Goal: Task Accomplishment & Management: Use online tool/utility

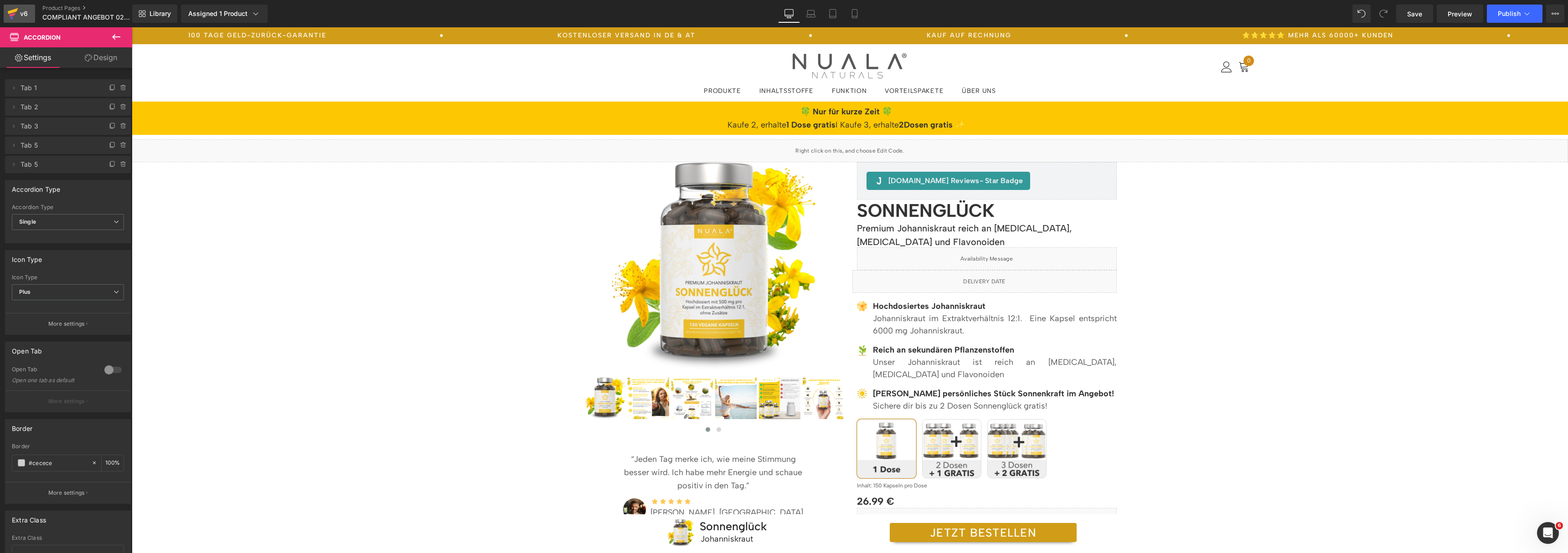
click at [10, 12] on icon at bounding box center [13, 11] width 10 height 6
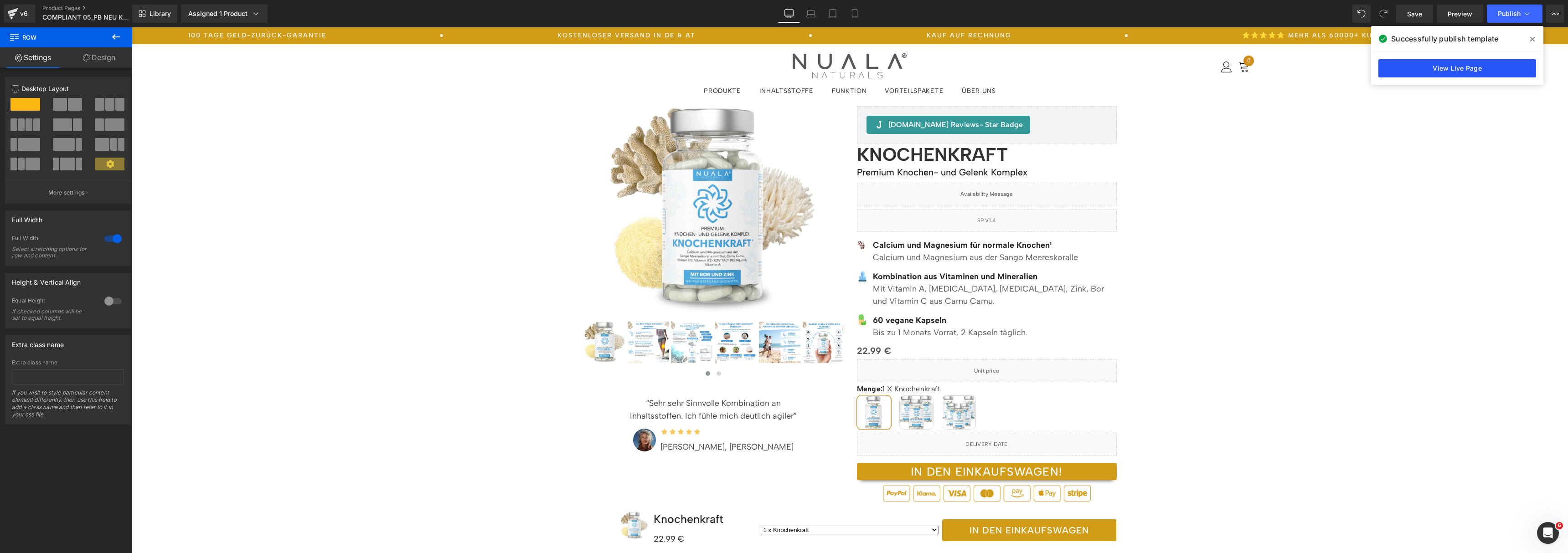
click at [1430, 73] on link "View Live Page" at bounding box center [1457, 68] width 158 height 18
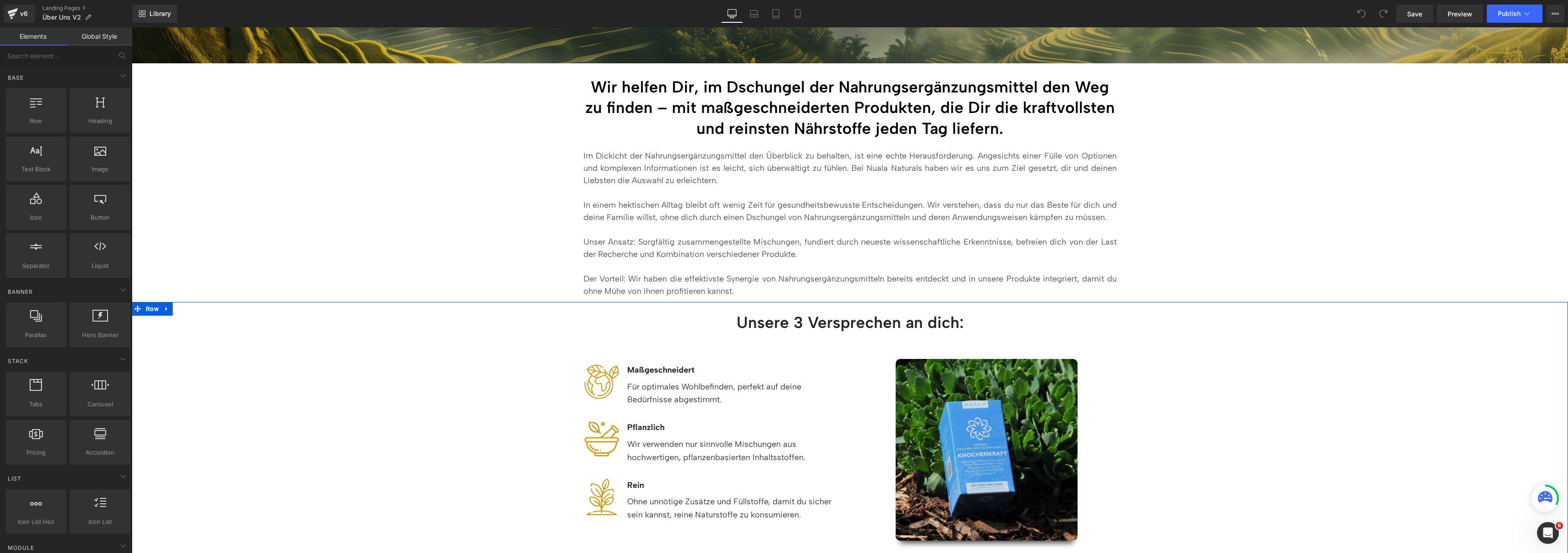
scroll to position [131, 0]
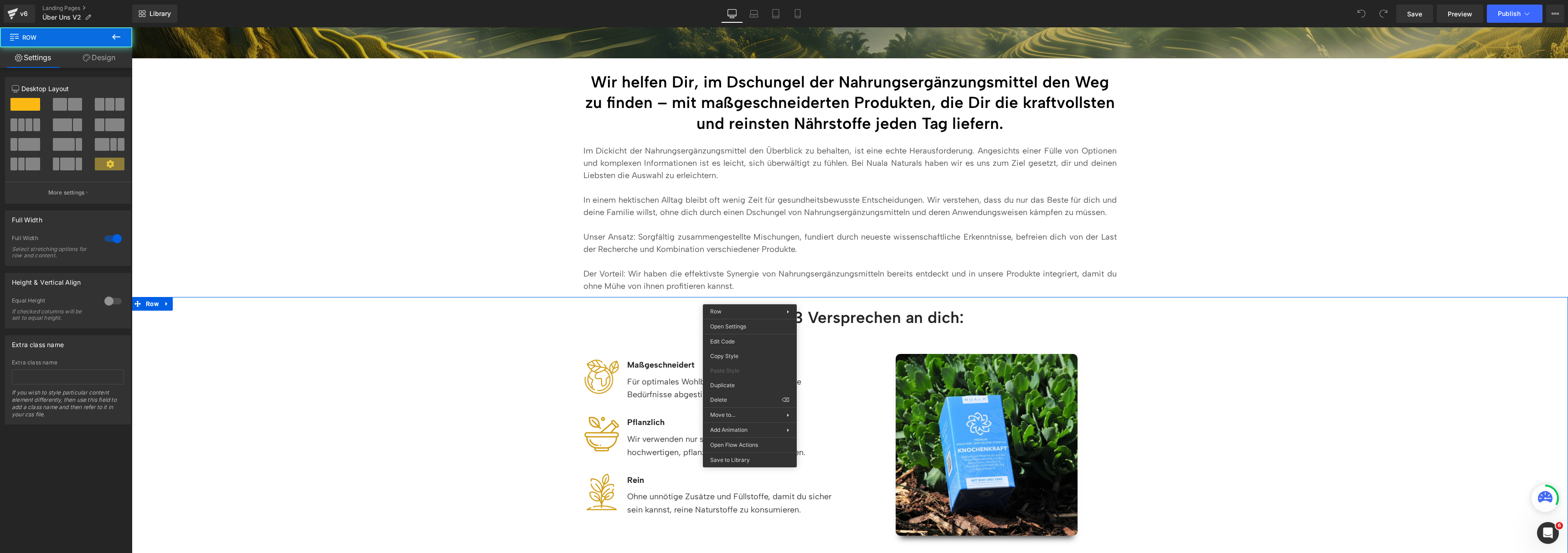
click at [768, 279] on p "Der Vorteil: Wir haben die effektivste Synergie von Nahrungsergänzungsmitteln b…" at bounding box center [850, 280] width 533 height 24
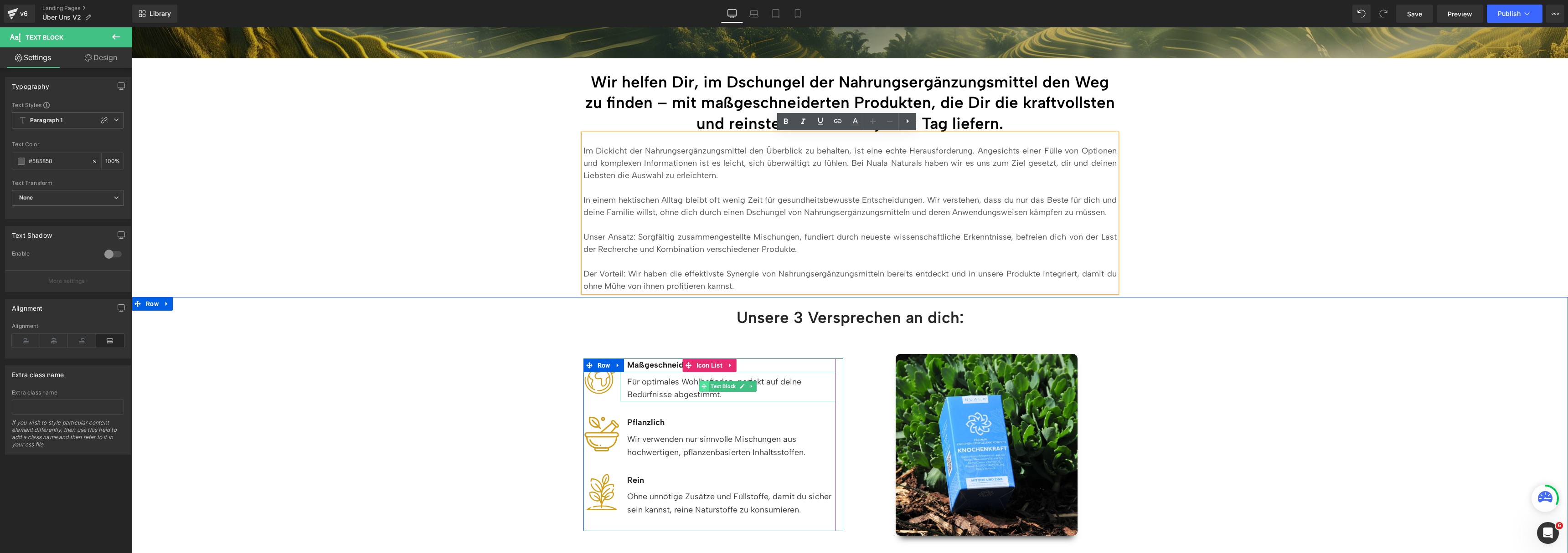
click at [699, 386] on span at bounding box center [704, 386] width 10 height 11
click at [669, 382] on div "Für optimales Wohlbefinden, perfekt auf deine Bedürfnisse abgestimmt." at bounding box center [727, 386] width 216 height 30
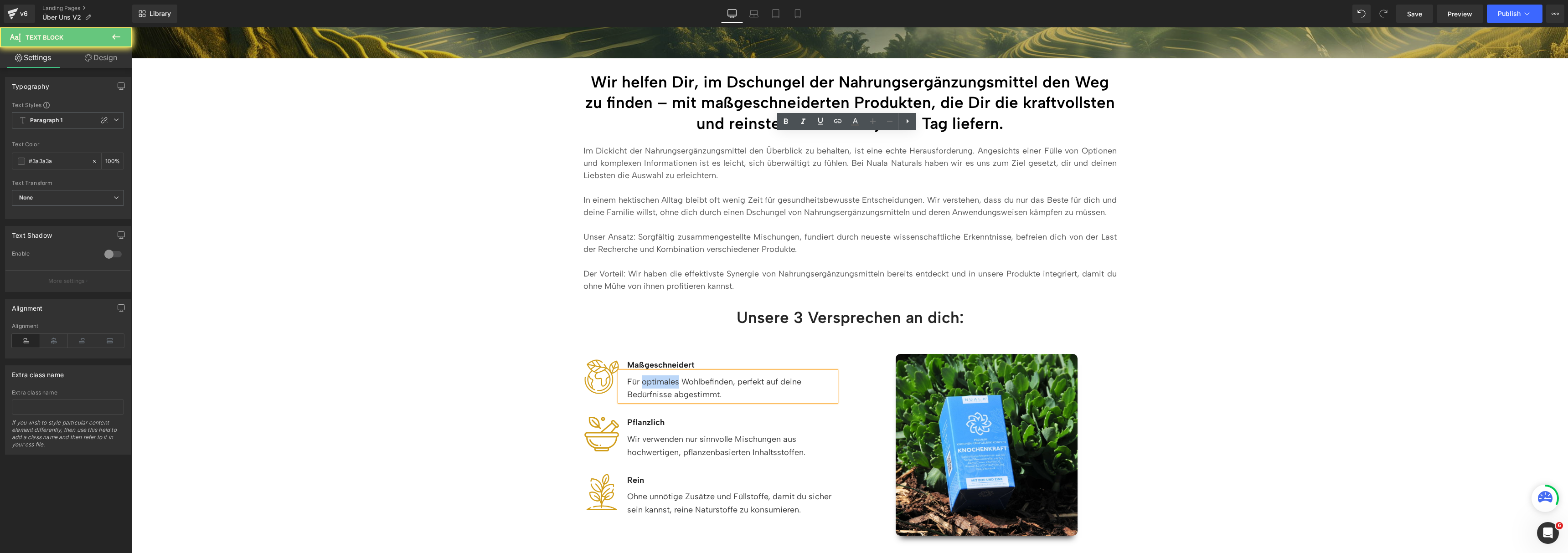
click at [669, 382] on div "Für optimales Wohlbefinden, perfekt auf deine Bedürfnisse abgestimmt." at bounding box center [727, 386] width 216 height 30
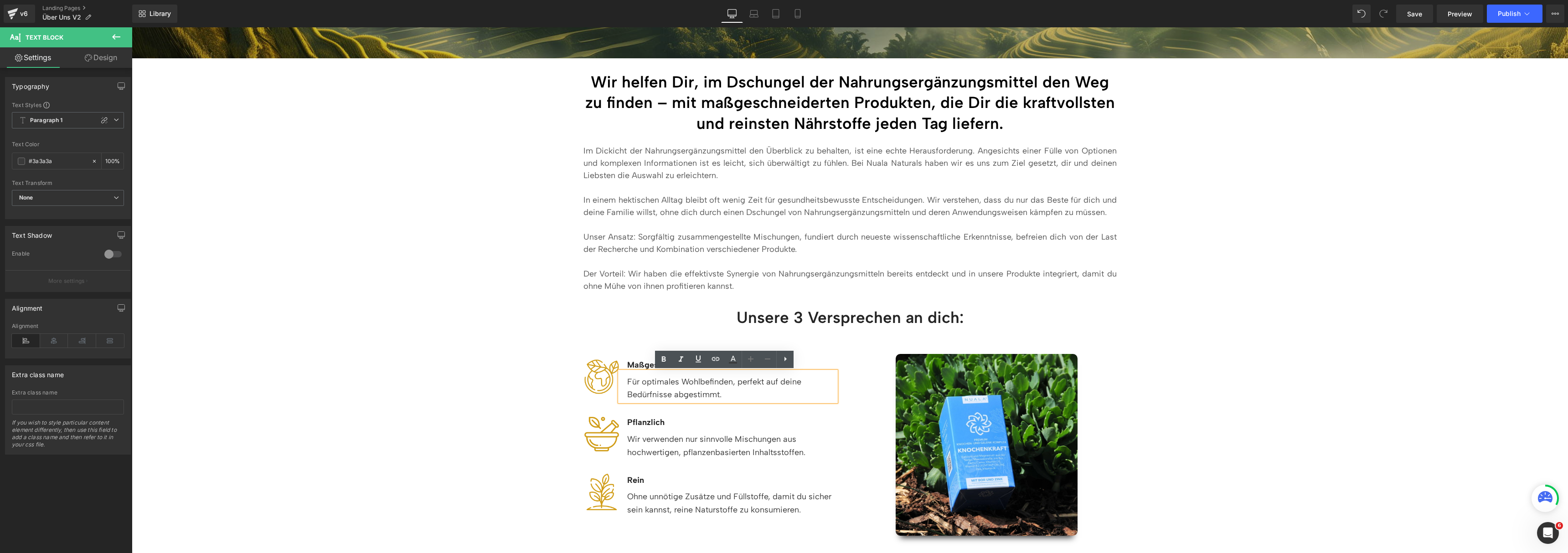
click at [727, 382] on div "Für optimales Wohlbefinden, perfekt auf deine Bedürfnisse abgestimmt." at bounding box center [727, 386] width 216 height 30
drag, startPoint x: 737, startPoint y: 382, endPoint x: 640, endPoint y: 381, distance: 97.0
click at [640, 381] on div "Für optimales Wohlbefinden, perfekt auf deine Bedürfnisse abgestimmt." at bounding box center [727, 386] width 216 height 30
click at [738, 392] on div "Für optimales Wohlbefinden, perfekt auf deine Bedürfnisse abgestimmt." at bounding box center [727, 386] width 216 height 30
click at [1354, 395] on div "Unsere 3 Versprechen an dich: Heading Row Row Image Maßgeschneidert Text Block …" at bounding box center [850, 419] width 1437 height 243
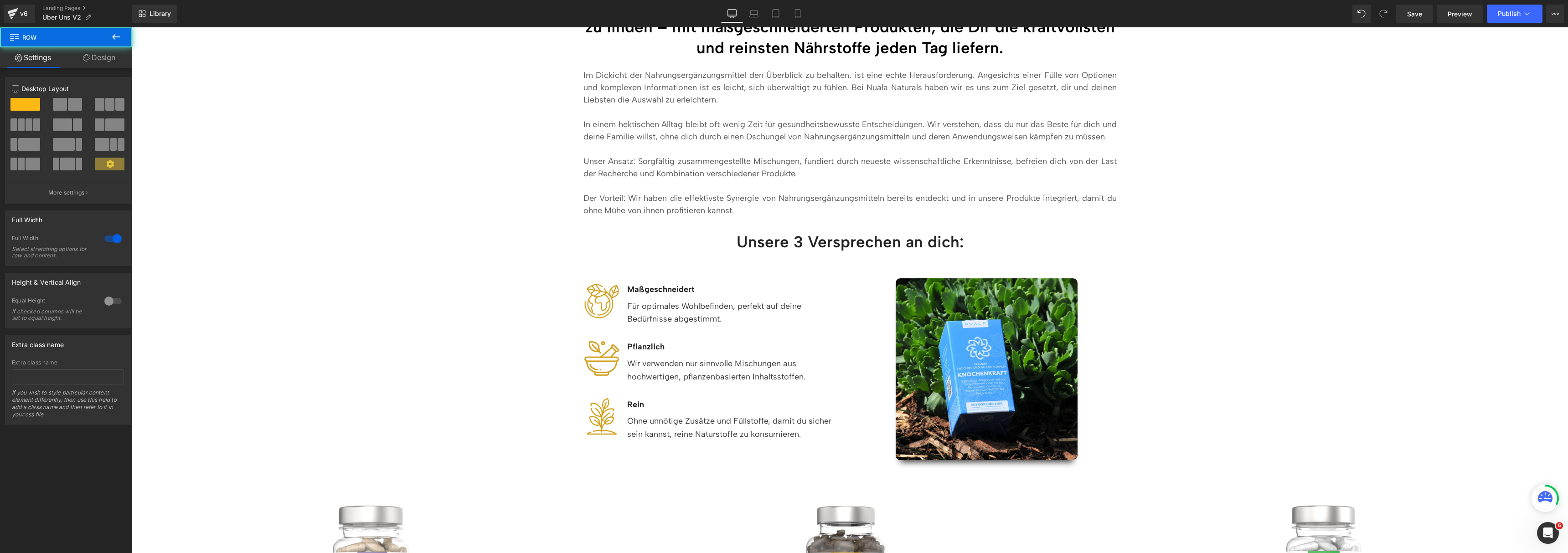
scroll to position [228, 0]
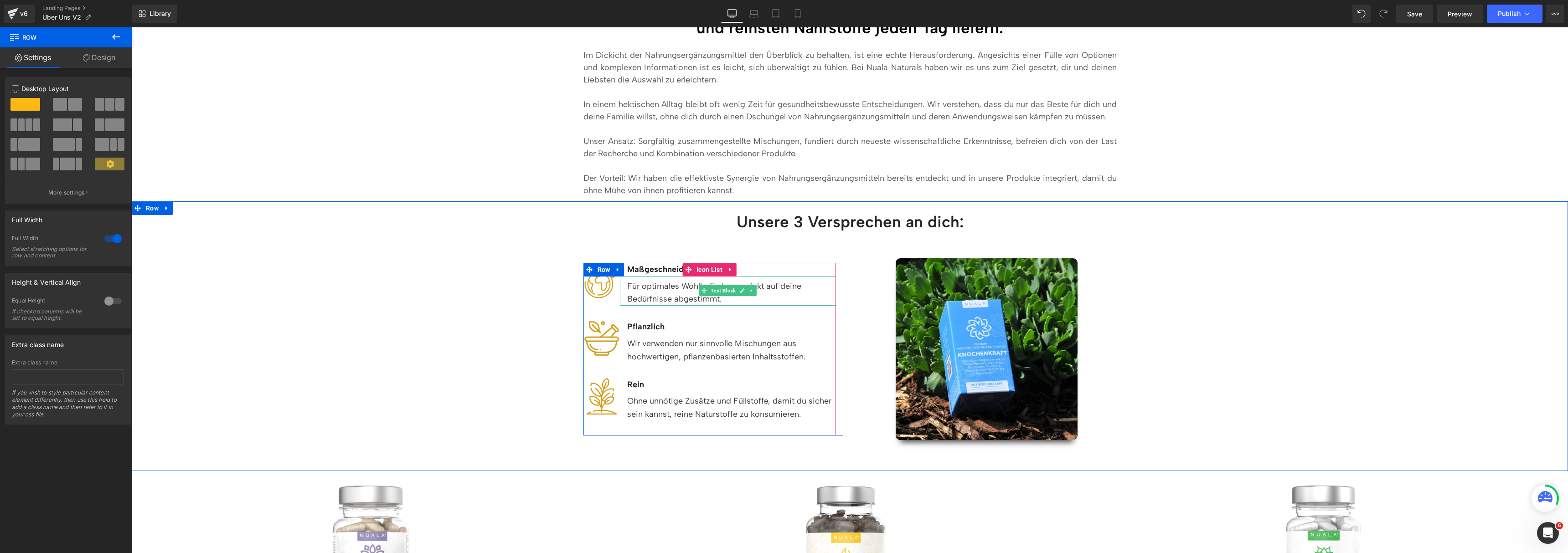
click at [687, 297] on div "Für optimales Wohlbefinden, perfekt auf deine Bedürfnisse abgestimmt." at bounding box center [727, 291] width 216 height 30
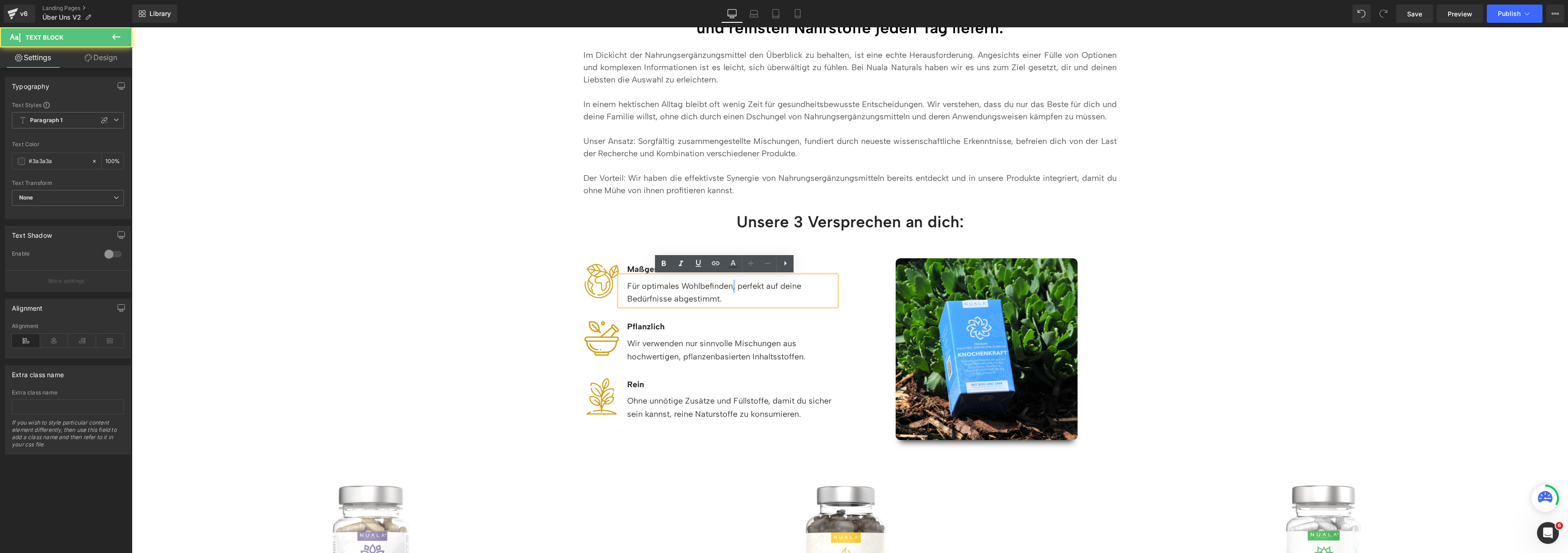
click at [730, 288] on div "Für optimales Wohlbefinden, perfekt auf deine Bedürfnisse abgestimmt." at bounding box center [727, 291] width 216 height 30
click at [1138, 347] on div "Unsere 3 Versprechen an dich: Heading Row Row Image Maßgeschneidert Text Block …" at bounding box center [850, 323] width 1437 height 243
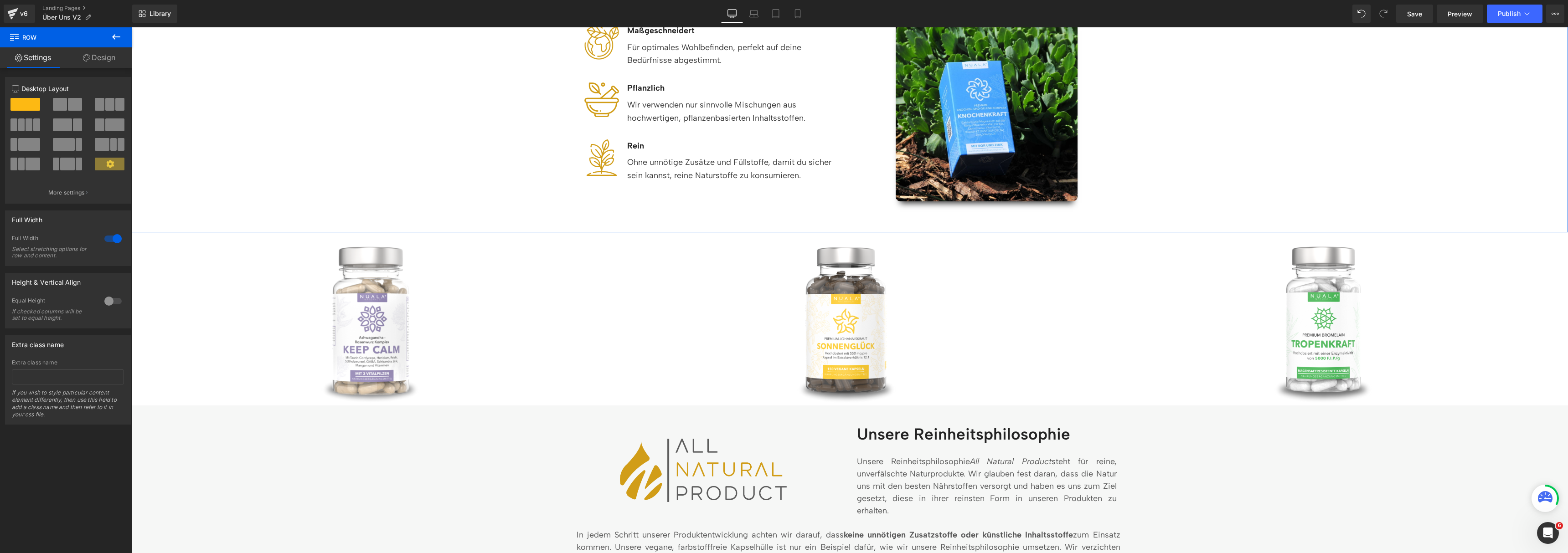
scroll to position [469, 0]
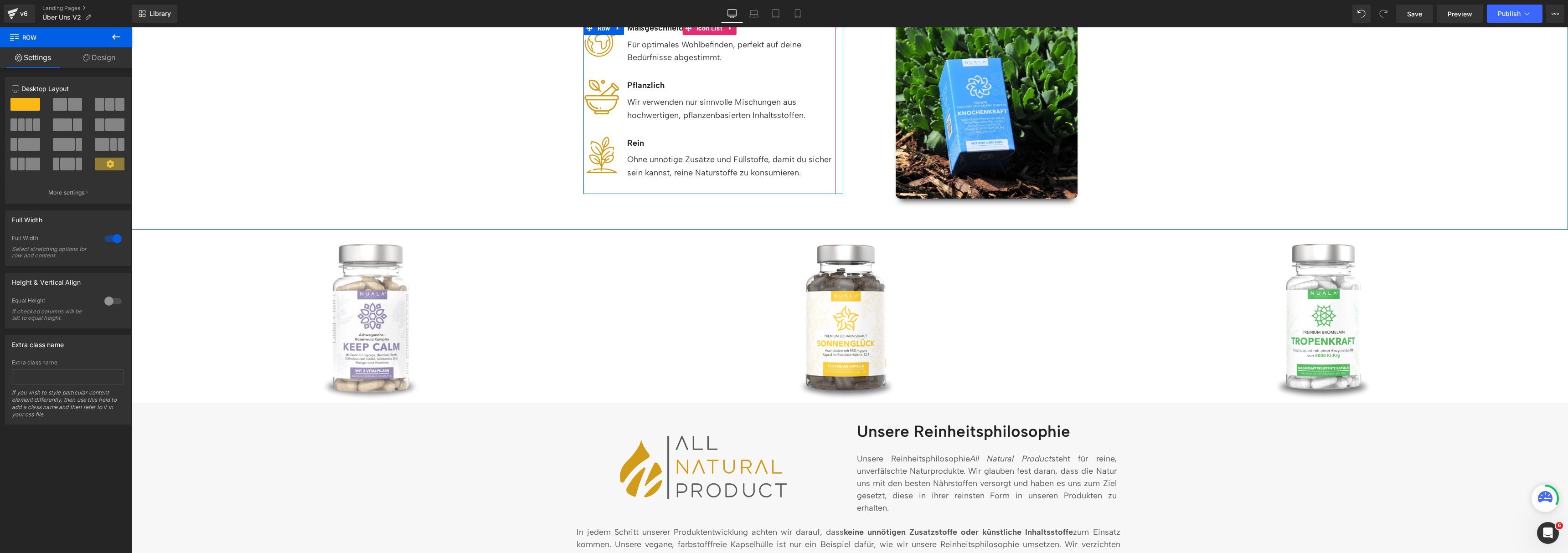
click at [763, 175] on div "Ohne unnötige Zusätze und Füllstoffe, damit du sicher sein kannst, reine Naturs…" at bounding box center [727, 164] width 216 height 30
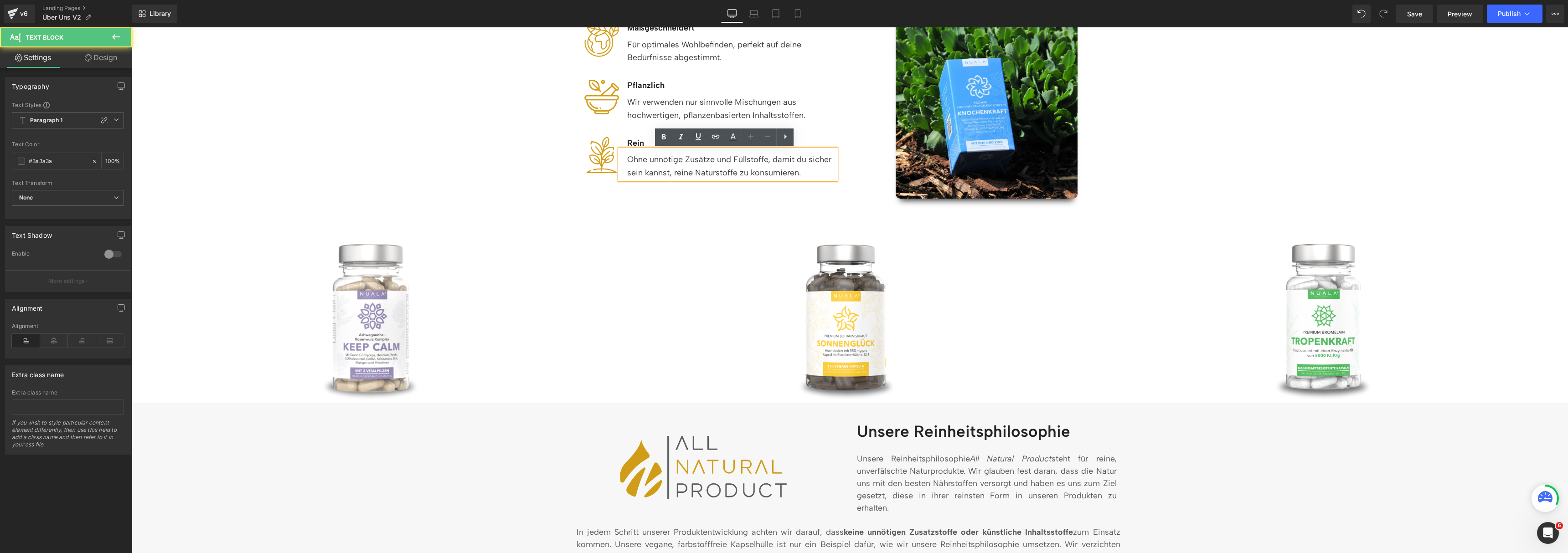
click at [723, 173] on div "Ohne unnötige Zusätze und Füllstoffe, damit du sicher sein kannst, reine Naturs…" at bounding box center [727, 164] width 216 height 30
click at [772, 178] on div "Ohne unnötige Zusätze und Füllstoffe, damit du sicher sein kannst, reine Naturs…" at bounding box center [727, 164] width 216 height 30
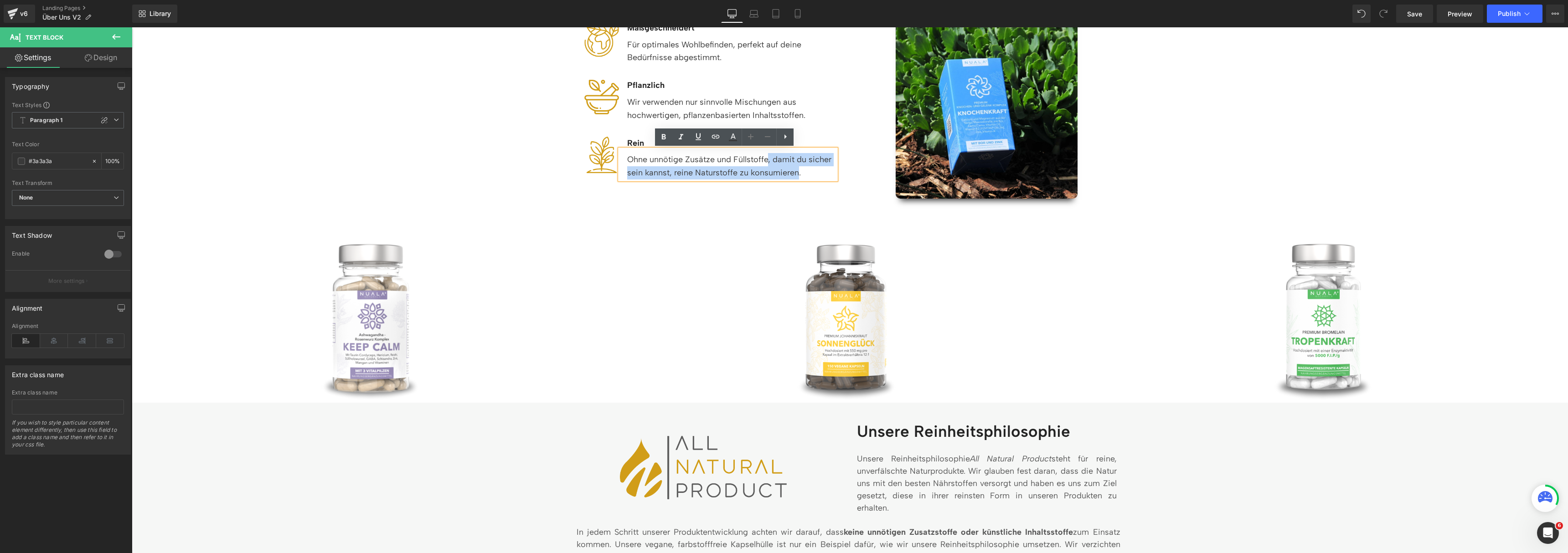
drag, startPoint x: 794, startPoint y: 175, endPoint x: 765, endPoint y: 159, distance: 33.1
click at [765, 159] on div "Ohne unnötige Zusätze und Füllstoffe, damit du sicher sein kannst, reine Naturs…" at bounding box center [727, 164] width 216 height 30
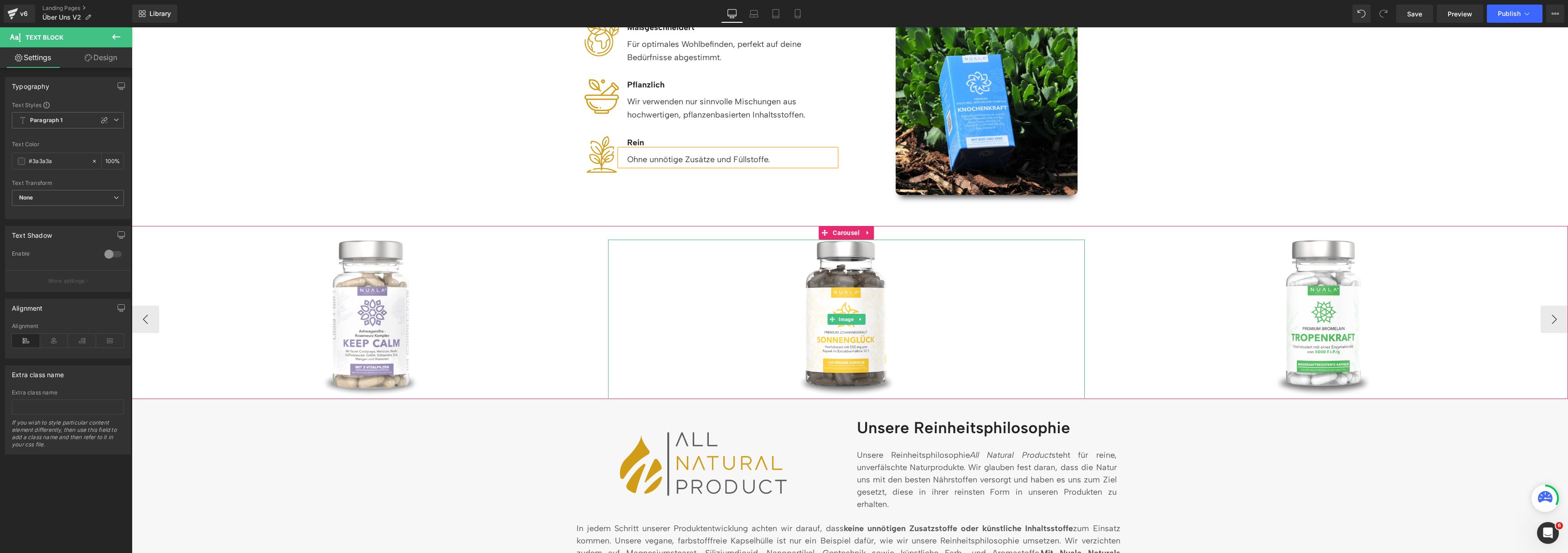
click at [953, 315] on link at bounding box center [846, 319] width 477 height 159
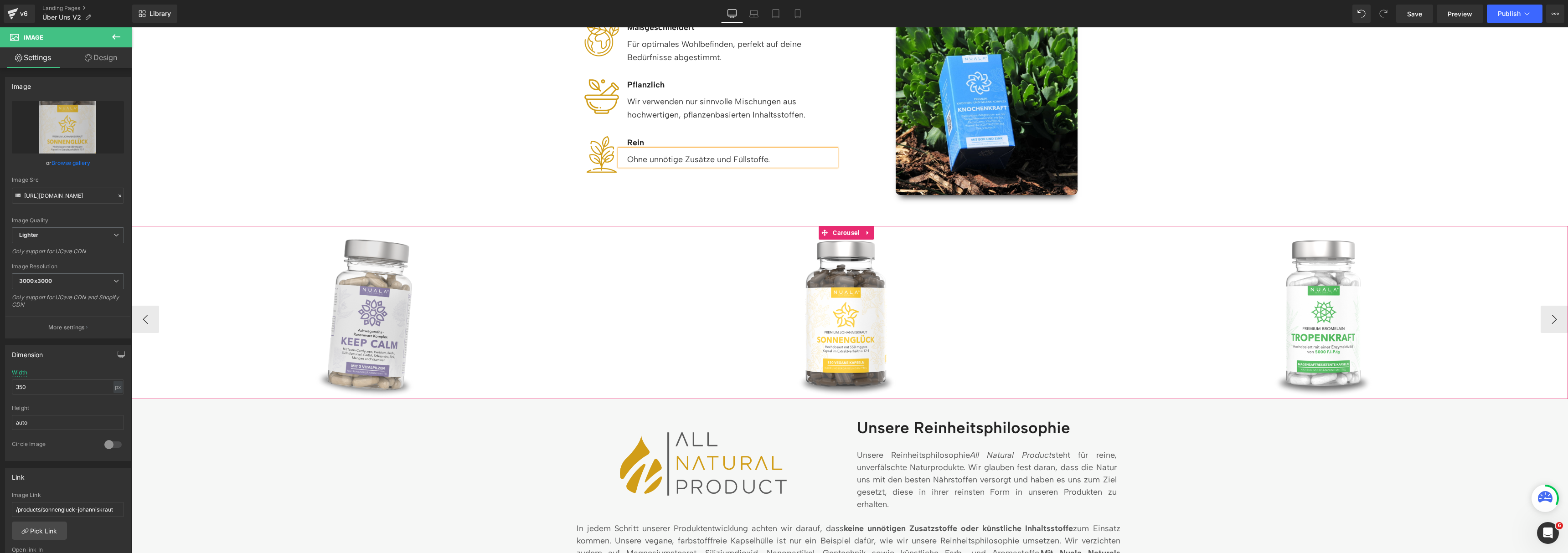
click at [429, 306] on img at bounding box center [370, 319] width 173 height 173
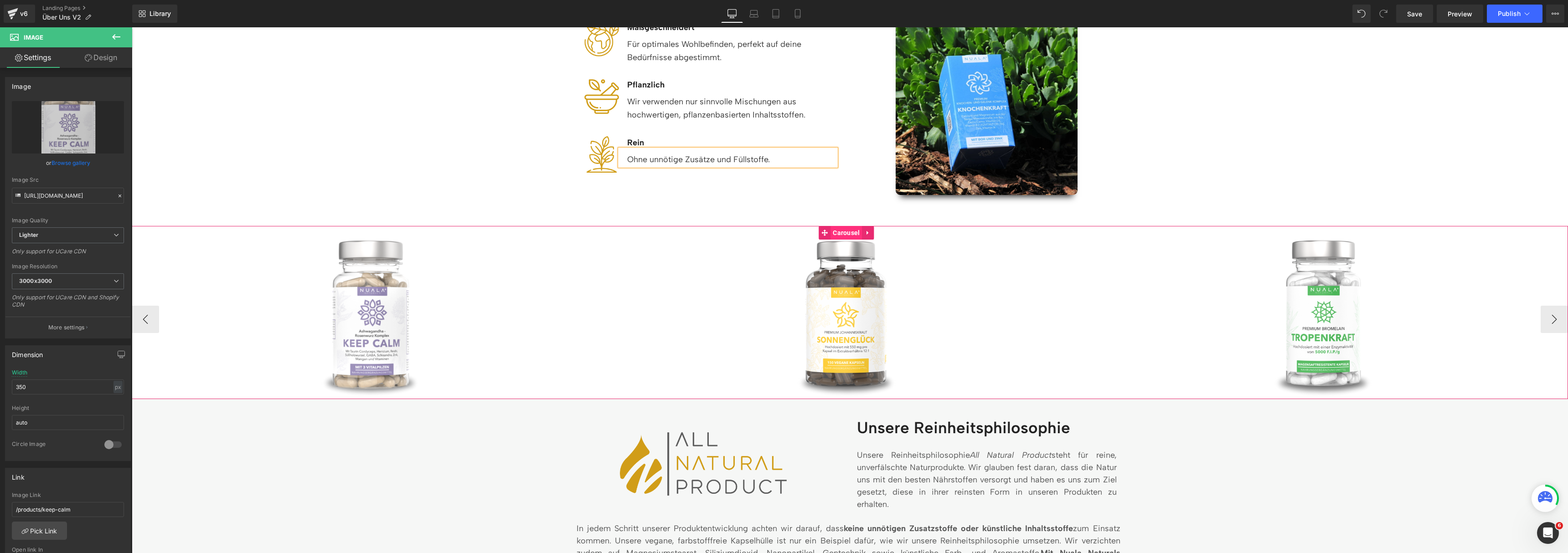
click at [845, 232] on span "Carousel" at bounding box center [846, 232] width 32 height 13
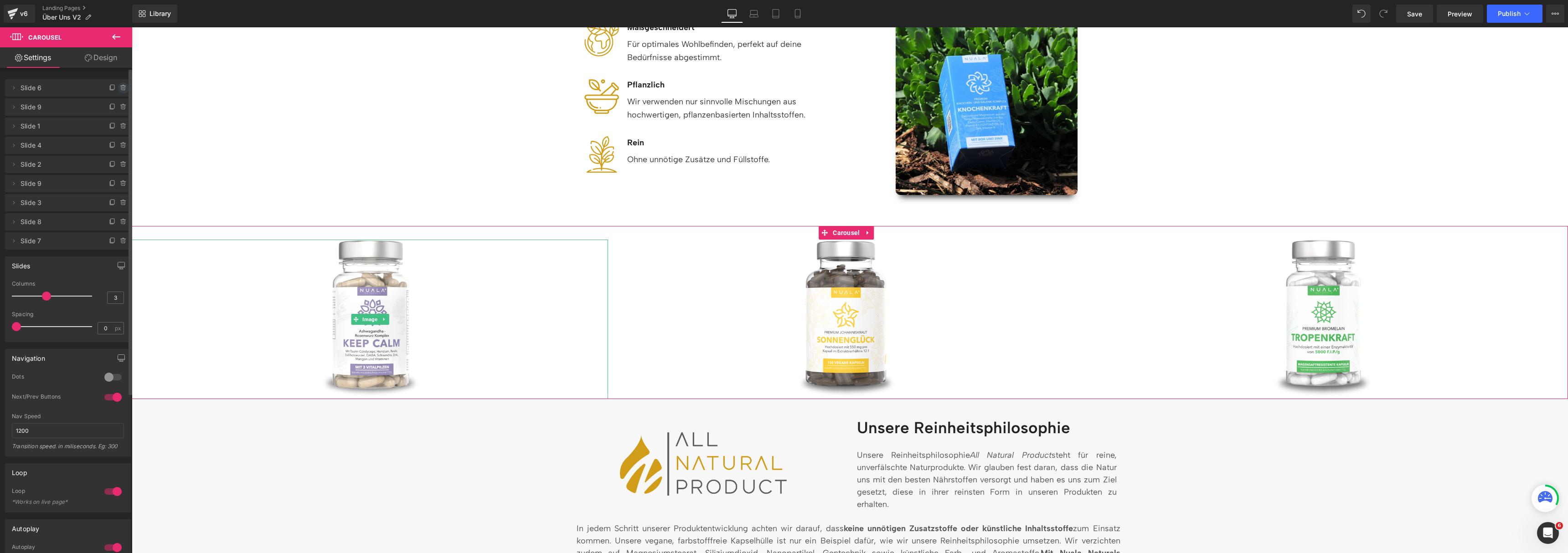
click at [122, 86] on icon at bounding box center [123, 85] width 2 height 1
click at [119, 86] on button "Delete" at bounding box center [113, 88] width 29 height 12
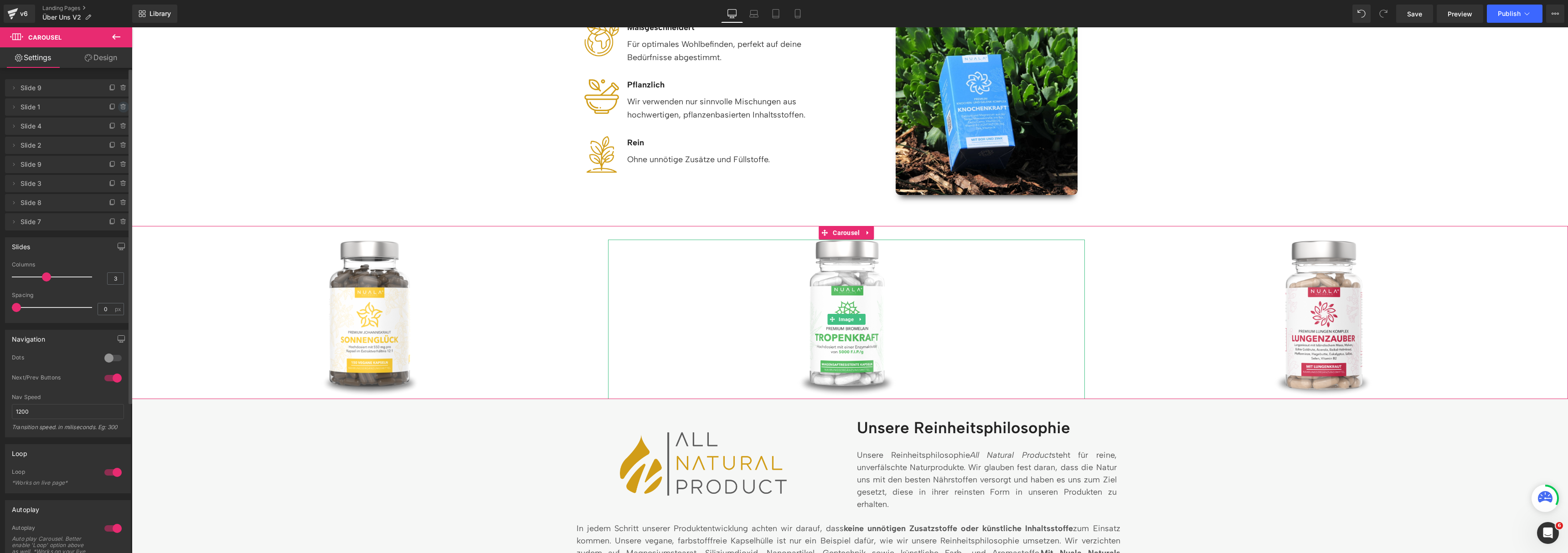
click at [123, 107] on icon at bounding box center [124, 107] width 7 height 7
click at [122, 107] on button "Delete" at bounding box center [113, 107] width 29 height 12
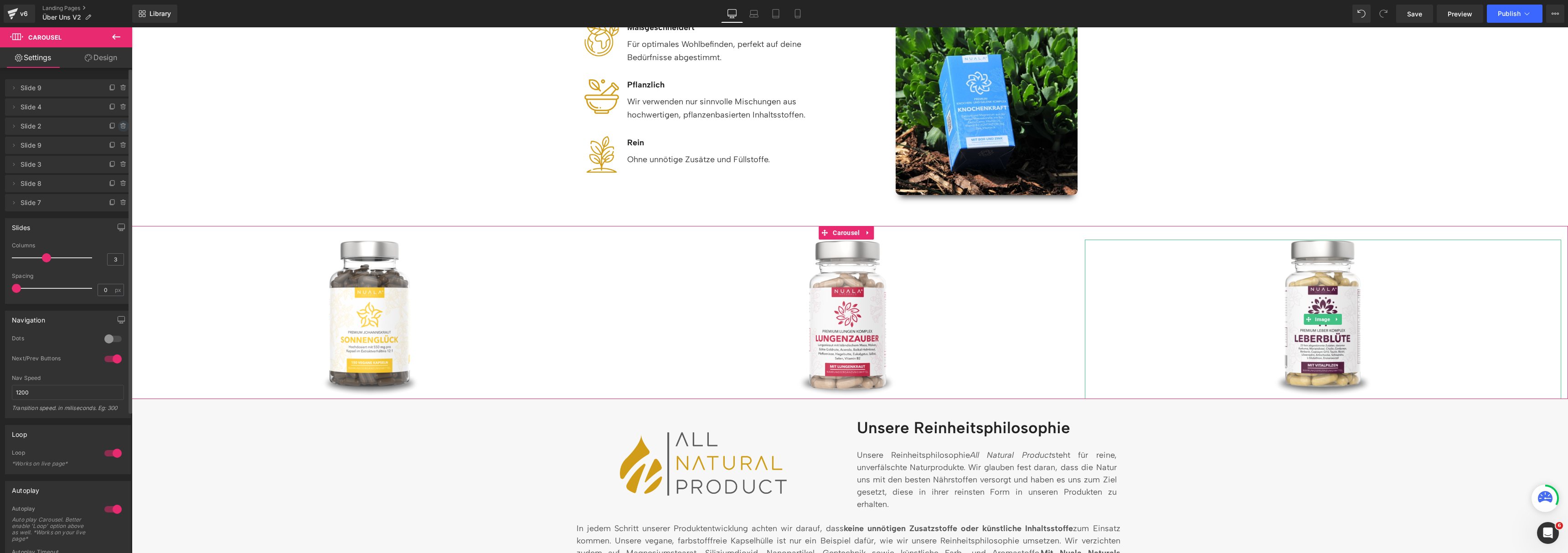
click at [120, 128] on icon at bounding box center [124, 126] width 7 height 7
click at [117, 128] on button "Delete" at bounding box center [113, 126] width 29 height 12
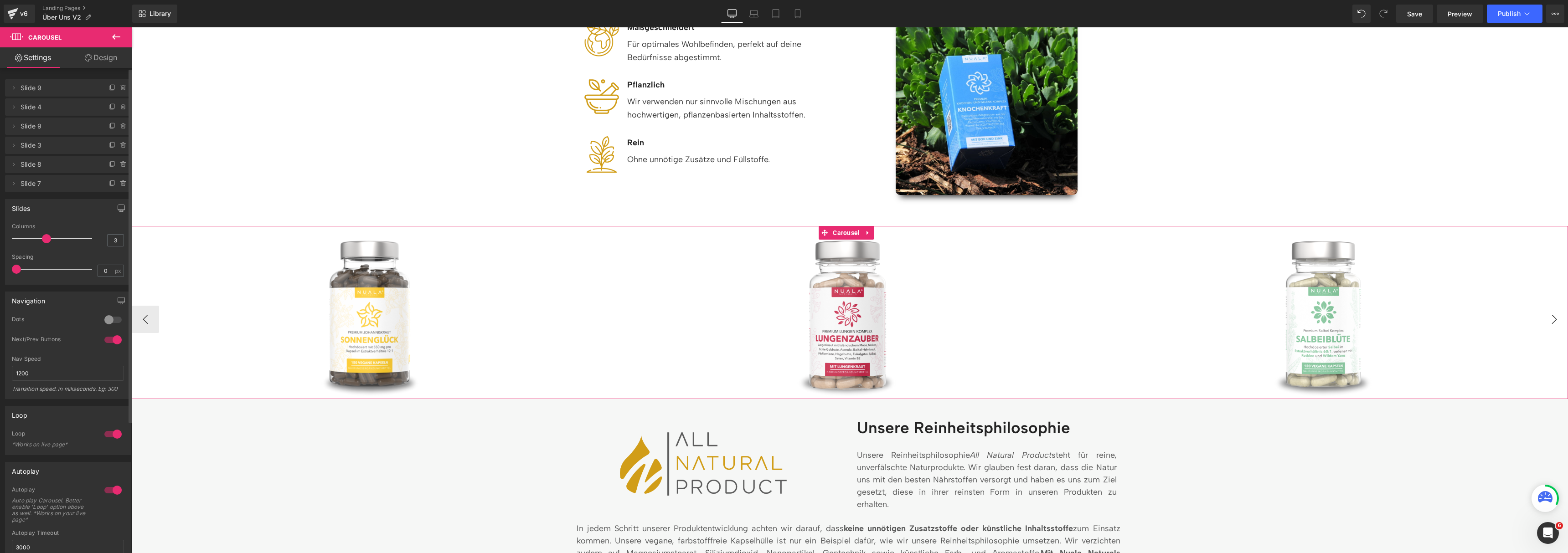
click at [1541, 324] on button "›" at bounding box center [1554, 319] width 27 height 27
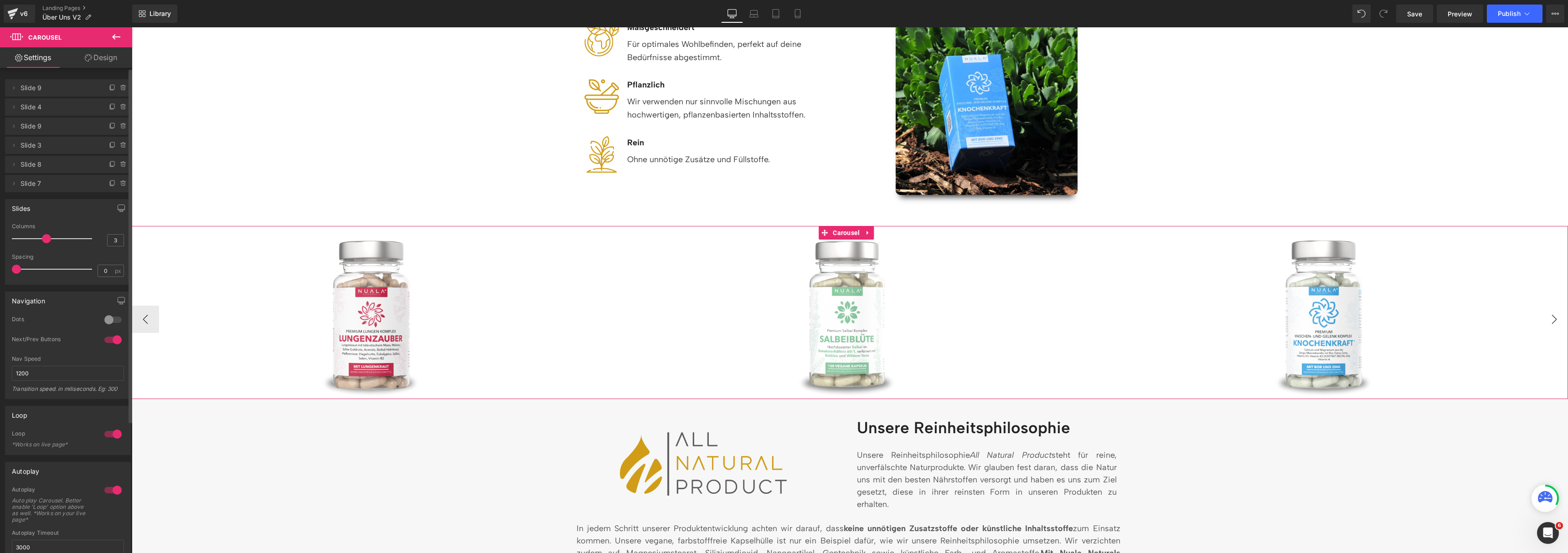
click at [1541, 324] on button "›" at bounding box center [1554, 319] width 27 height 27
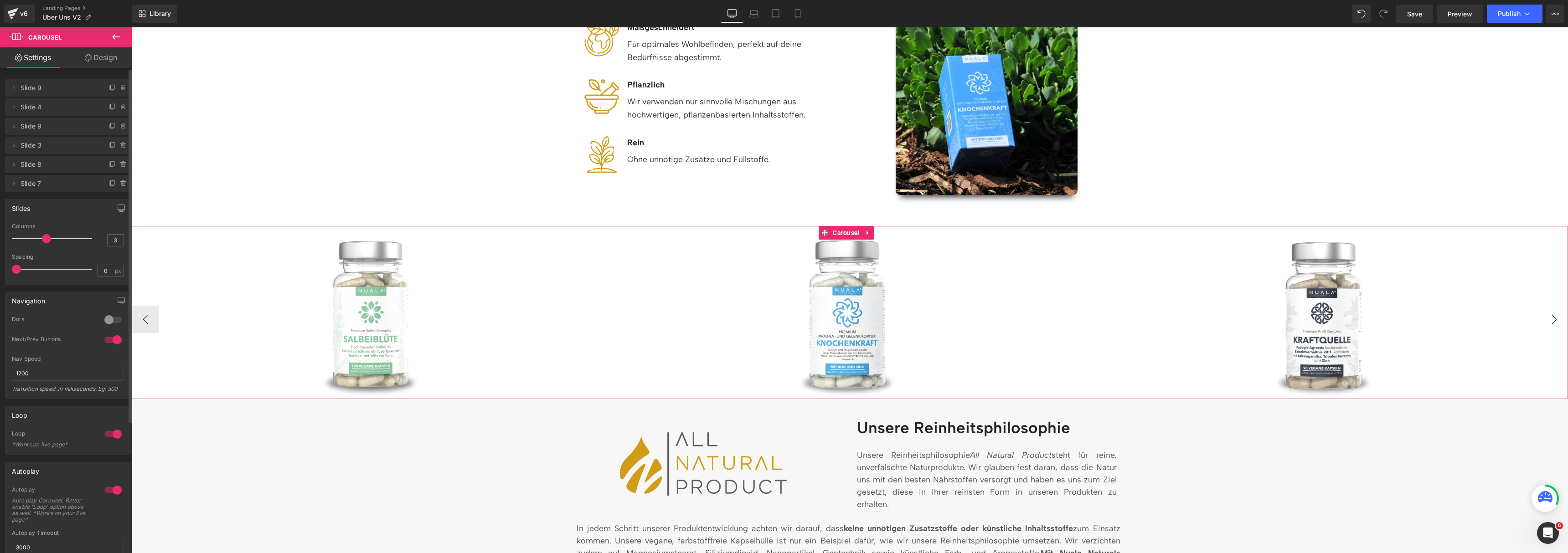
click at [1541, 324] on button "›" at bounding box center [1554, 319] width 27 height 27
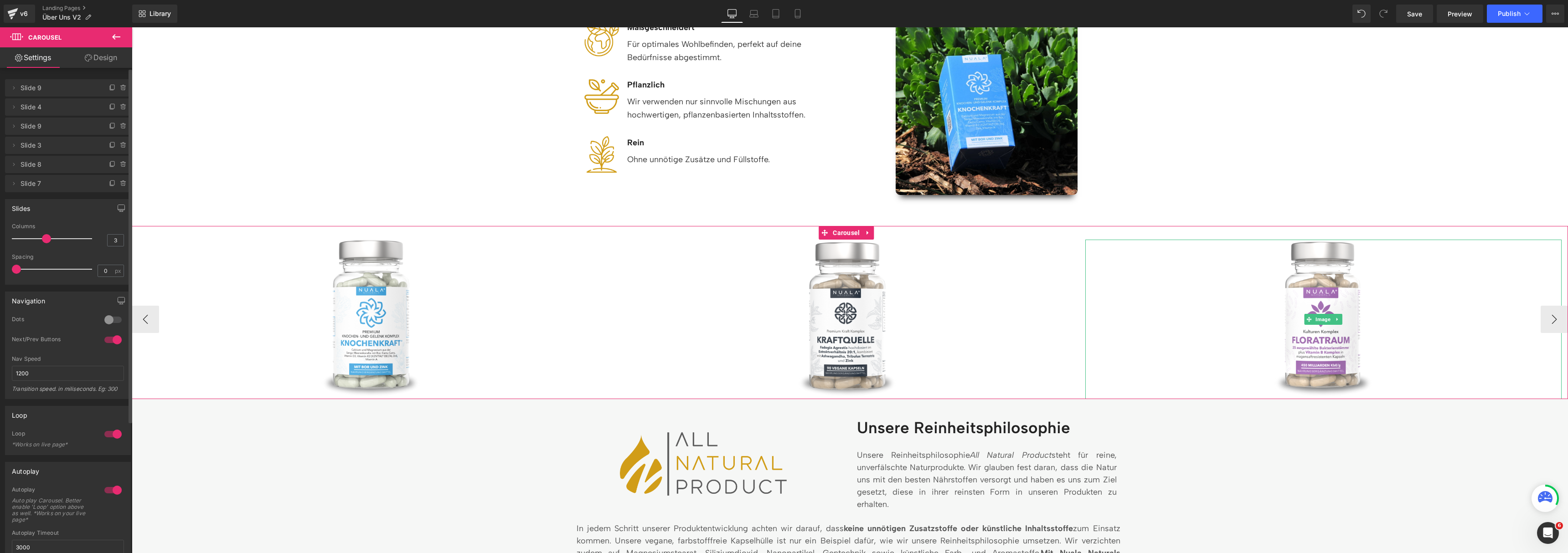
click at [1541, 324] on link at bounding box center [1323, 319] width 477 height 159
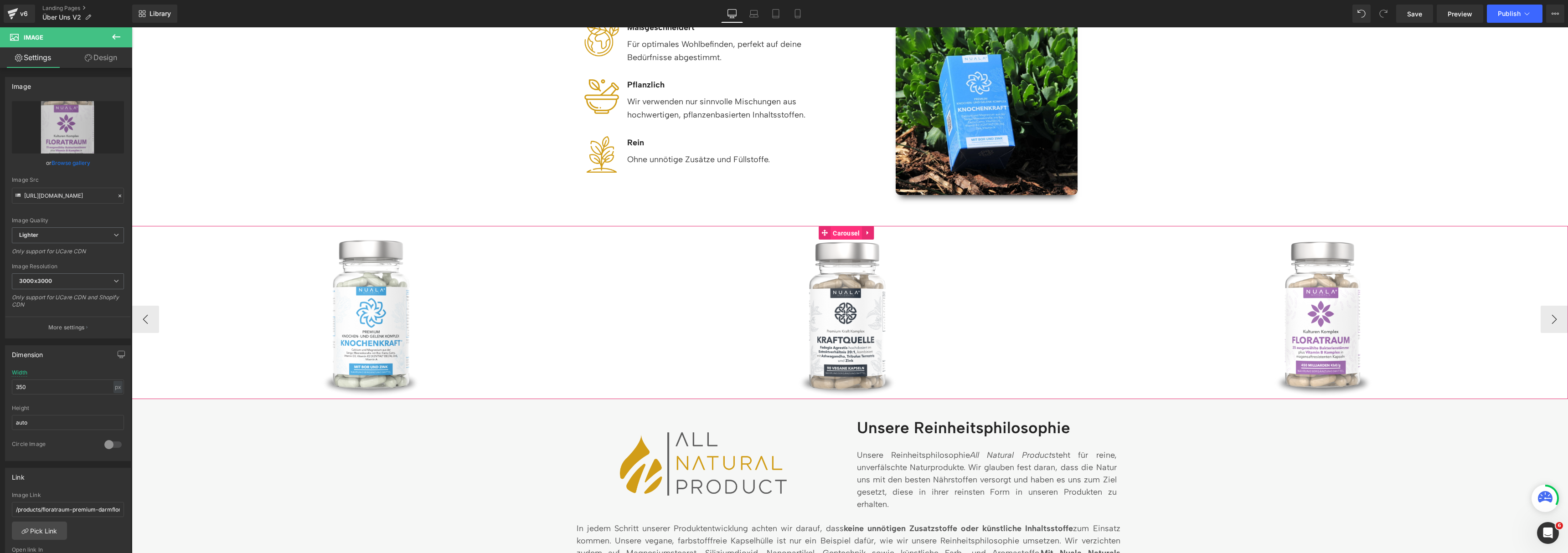
click at [854, 235] on span "Carousel" at bounding box center [846, 233] width 32 height 13
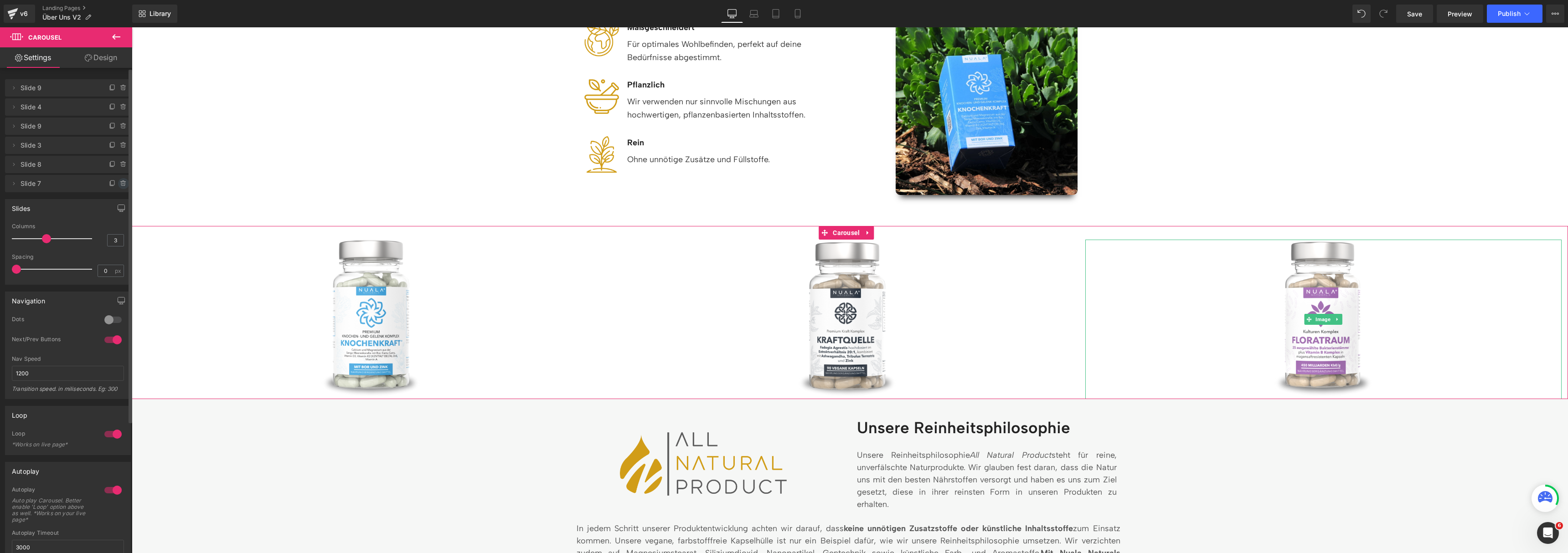
click at [121, 186] on icon at bounding box center [124, 184] width 7 height 7
click at [121, 186] on button "Delete" at bounding box center [113, 184] width 29 height 12
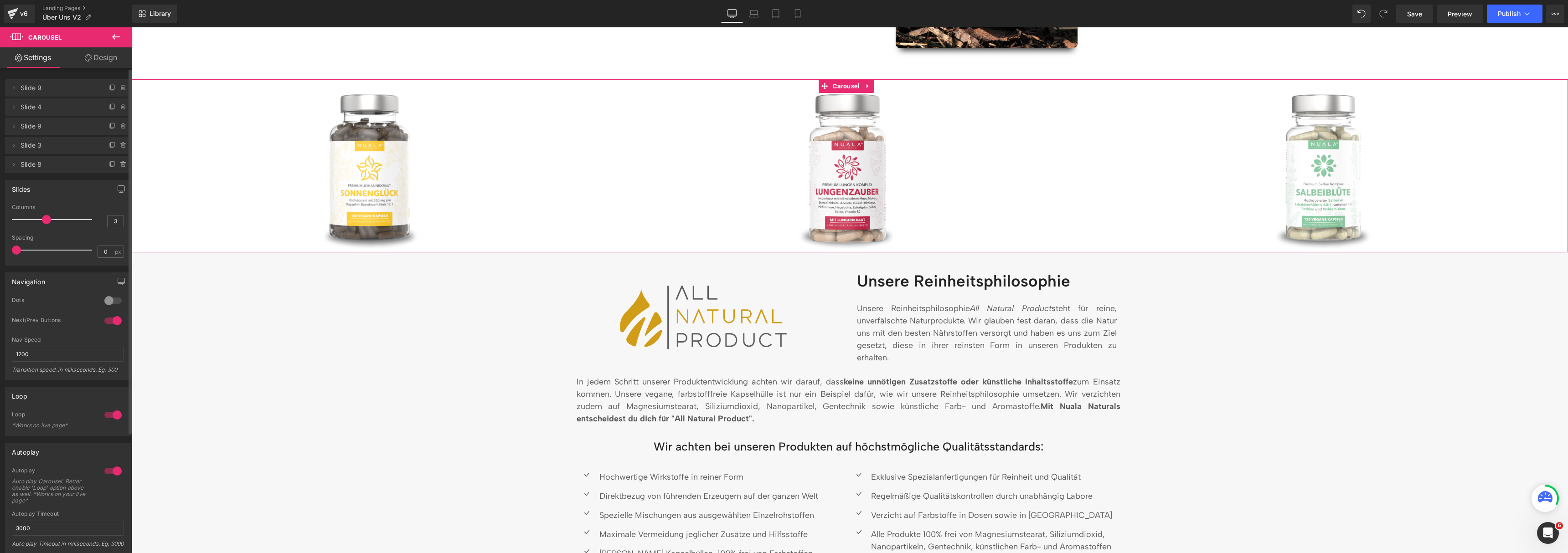
scroll to position [733, 0]
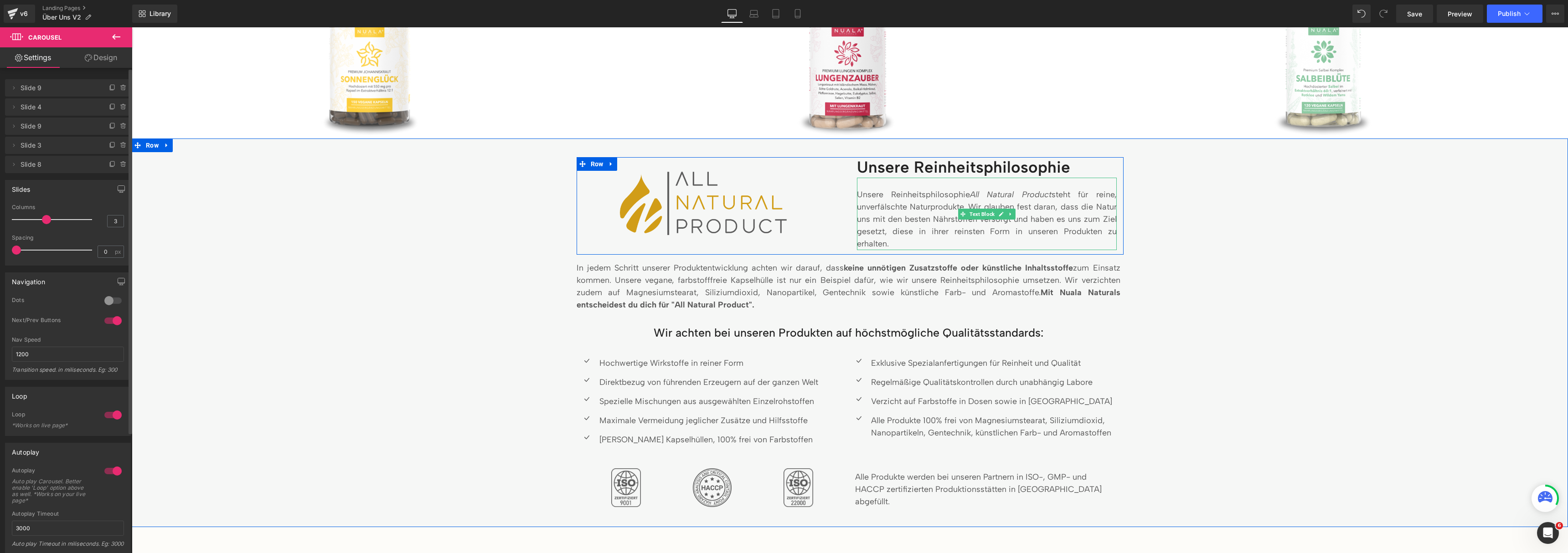
click at [1106, 194] on p "Unsere Reinheitsphilosophie All Natural Product steht für reine, unverfälschte …" at bounding box center [987, 219] width 260 height 61
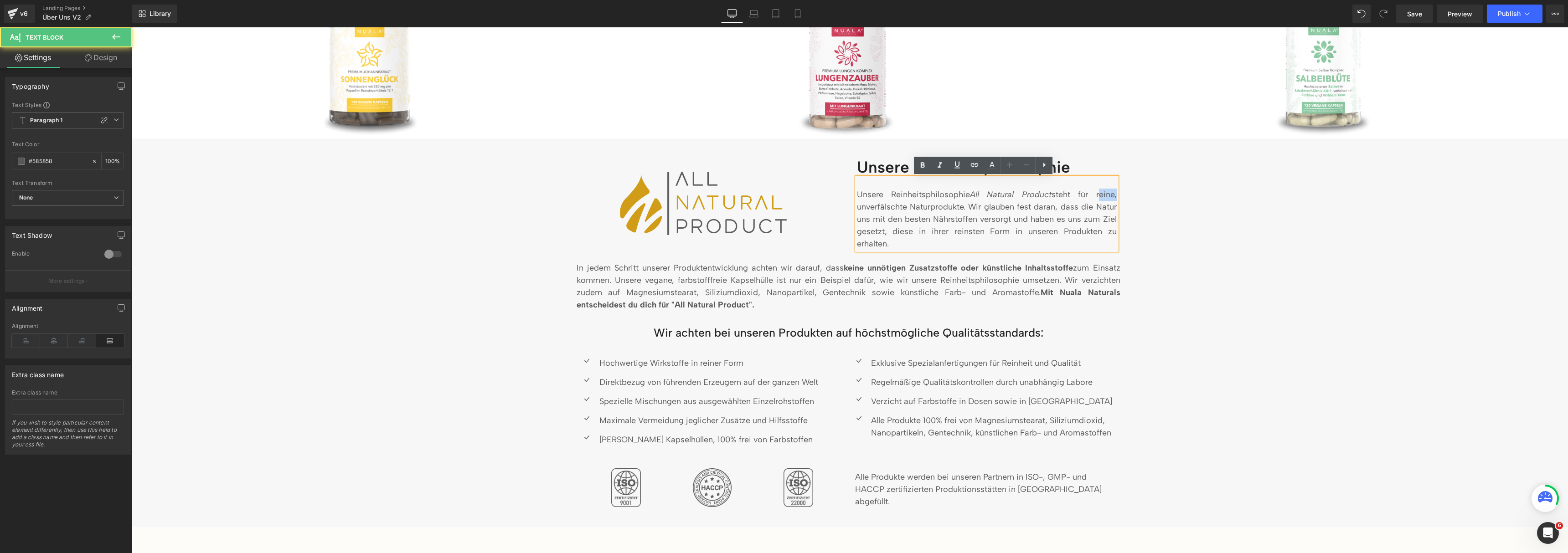
click at [1106, 194] on p "Unsere Reinheitsphilosophie All Natural Product steht für reine, unverfälschte …" at bounding box center [987, 219] width 260 height 61
click at [934, 207] on p "Unsere Reinheitsphilosophie All Natural Product steht für reine, unverfälschte …" at bounding box center [987, 219] width 260 height 61
drag, startPoint x: 932, startPoint y: 207, endPoint x: 908, endPoint y: 207, distance: 24.0
click at [908, 207] on p "Unsere Reinheitsphilosophie All Natural Product steht für reine, unverfälschte …" at bounding box center [987, 219] width 260 height 61
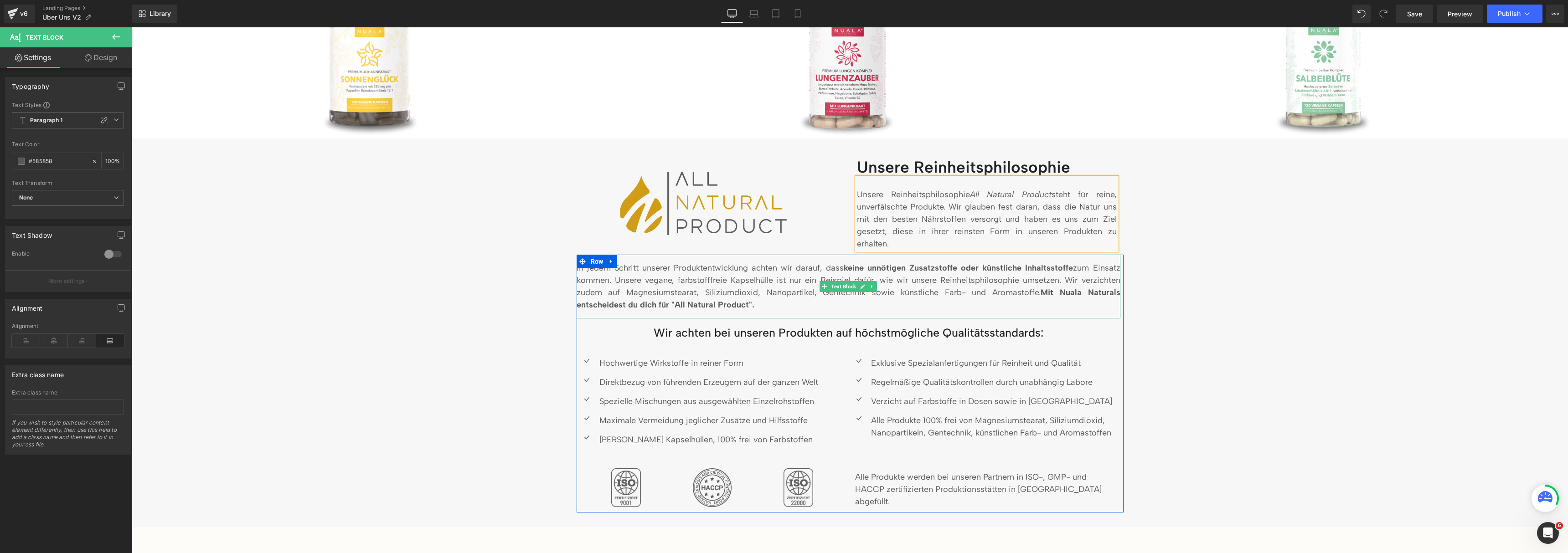
click at [698, 282] on span "In jedem Schritt unserer Produktentwicklung achten wir darauf, dass keine unnöt…" at bounding box center [848, 280] width 544 height 35
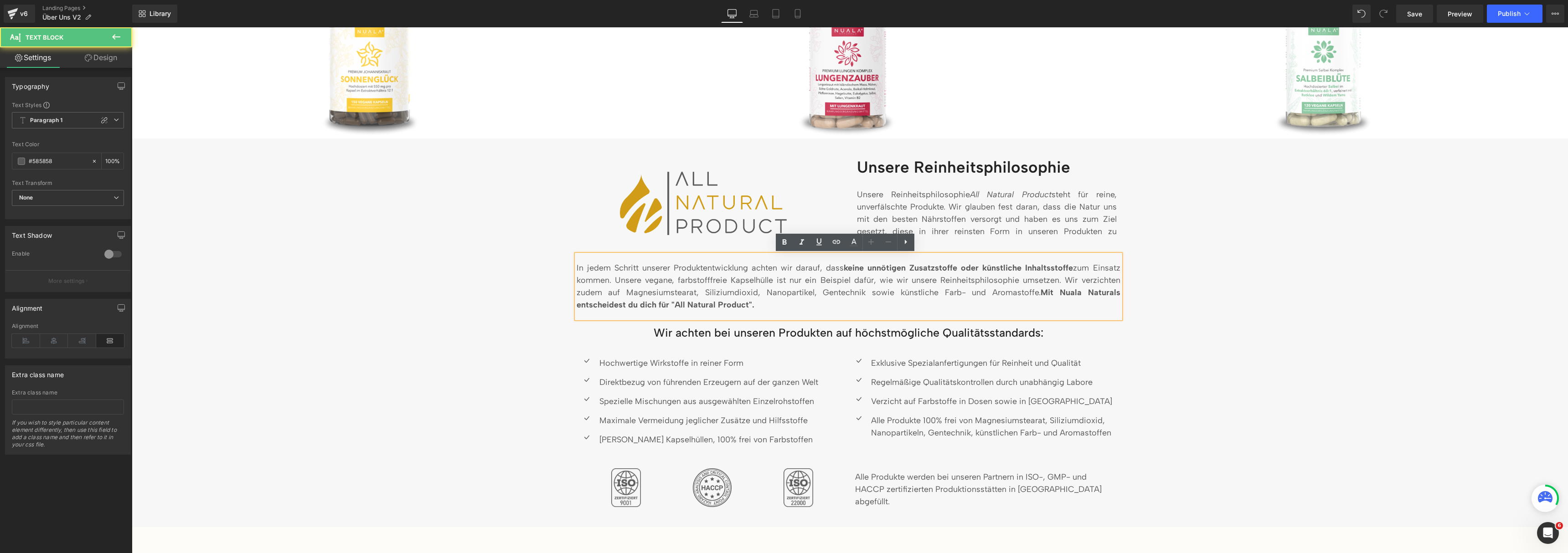
click at [1429, 321] on div "Image Unsere Reinheitsphilosophie Heading Unsere Reinheitsphilosophie All Natur…" at bounding box center [850, 335] width 1422 height 356
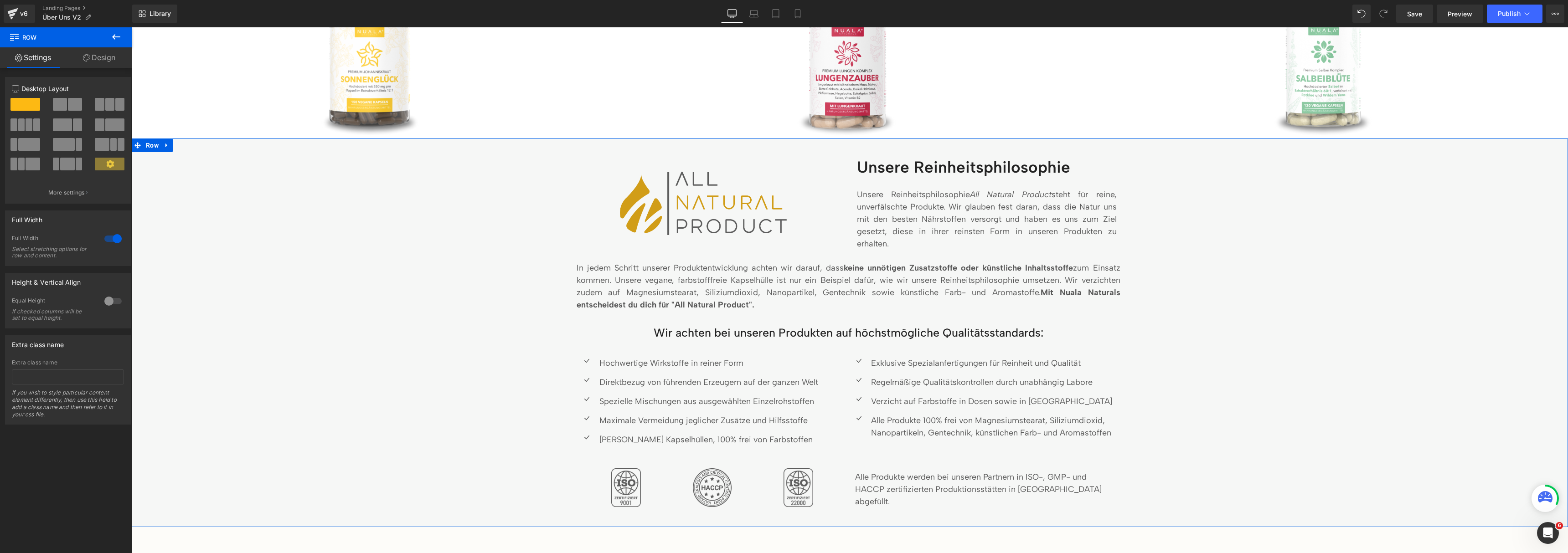
click at [429, 280] on div "Image Unsere Reinheitsphilosophie Heading Unsere Reinheitsphilosophie All Natur…" at bounding box center [850, 335] width 1422 height 356
click at [1037, 270] on strong "keine unnötigen Zusatzstoffe oder künstliche Inhaltsstoffe" at bounding box center [958, 268] width 229 height 10
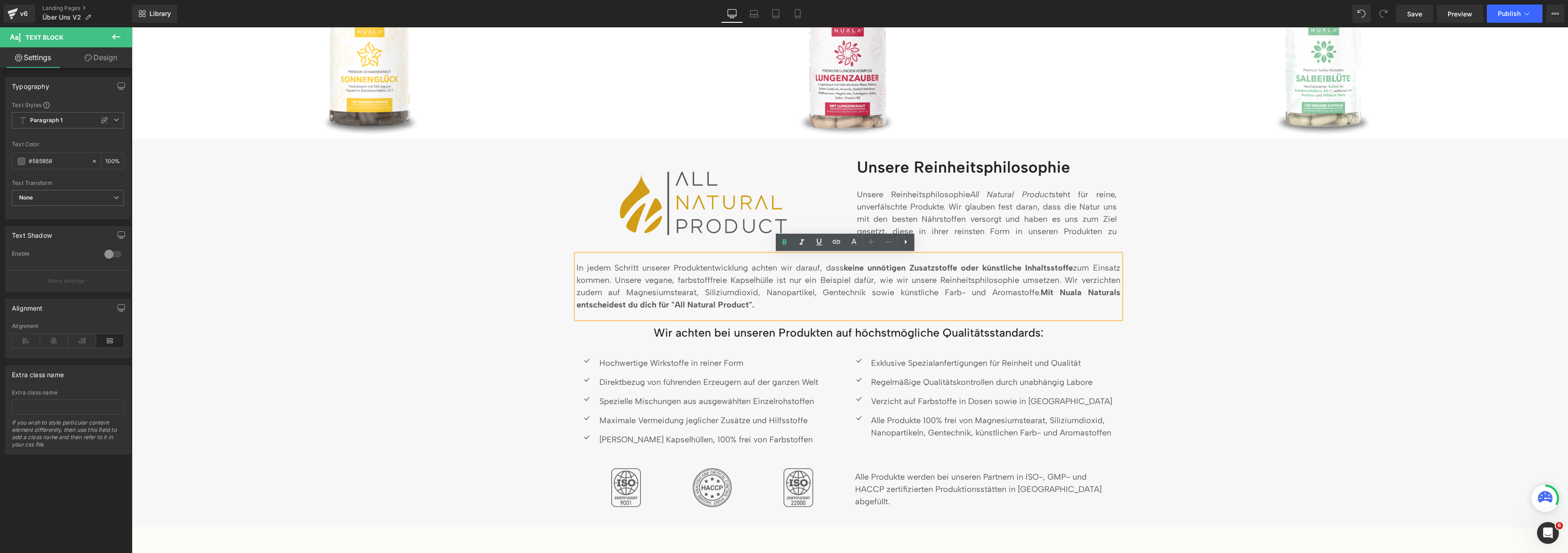
click at [1034, 266] on strong "keine unnötigen Zusatzstoffe oder künstliche Inhaltsstoffe" at bounding box center [958, 268] width 229 height 10
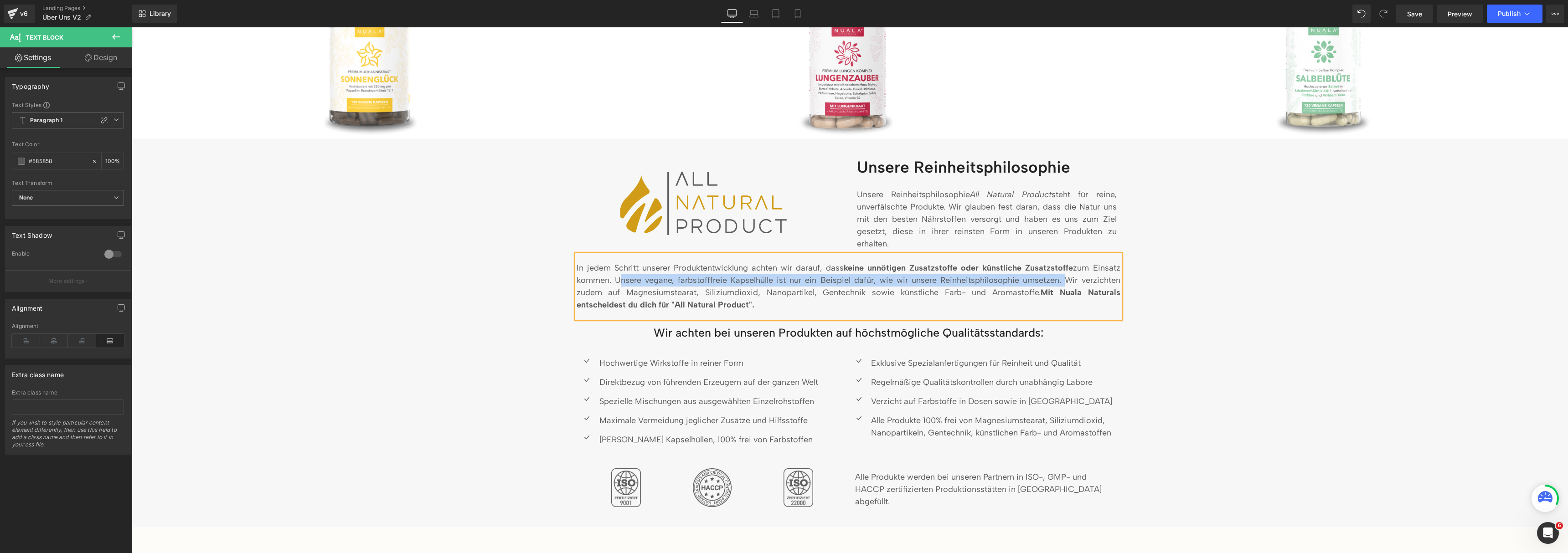
drag, startPoint x: 1058, startPoint y: 280, endPoint x: 611, endPoint y: 279, distance: 447.0
click at [611, 279] on span "In jedem Schritt unserer Produktentwicklung achten wir darauf, dass keine unnöt…" at bounding box center [848, 280] width 544 height 35
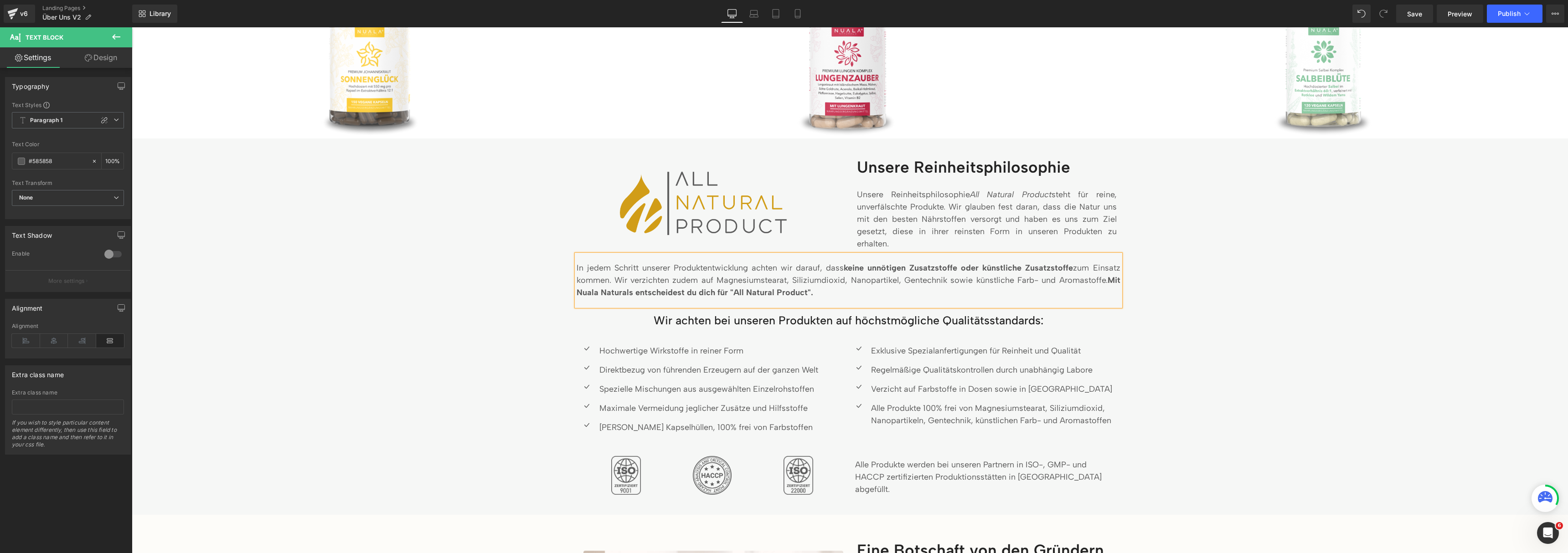
click at [867, 282] on span "In jedem Schritt unserer Produktentwicklung achten wir darauf, dass keine unnöt…" at bounding box center [848, 274] width 544 height 23
drag, startPoint x: 940, startPoint y: 280, endPoint x: 838, endPoint y: 279, distance: 102.0
click at [838, 280] on span "In jedem Schritt unserer Produktentwicklung achten wir darauf, dass keine unnöt…" at bounding box center [848, 274] width 544 height 23
click at [967, 283] on span "In jedem Schritt unserer Produktentwicklung achten wir darauf, dass keine unnöt…" at bounding box center [848, 274] width 544 height 23
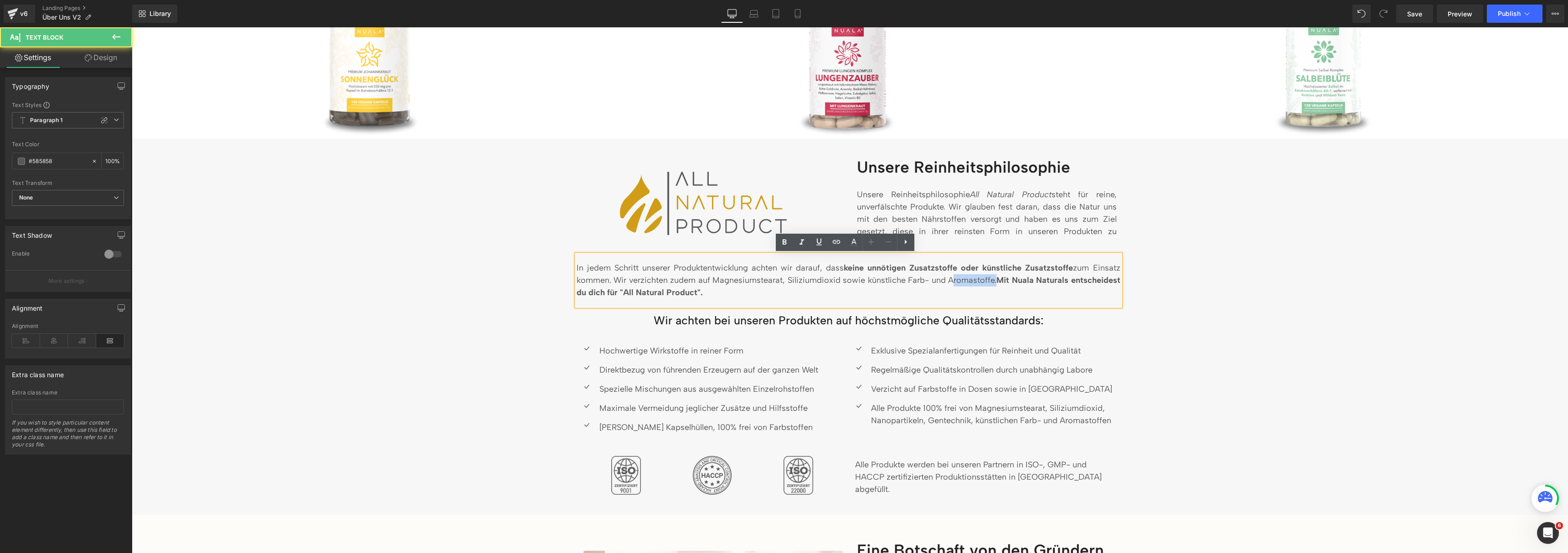
click at [967, 283] on span "In jedem Schritt unserer Produktentwicklung achten wir darauf, dass keine unnöt…" at bounding box center [848, 274] width 544 height 23
click at [959, 283] on span "In jedem Schritt unserer Produktentwicklung achten wir darauf, dass keine unnöt…" at bounding box center [848, 274] width 544 height 23
click at [1157, 316] on div "Image Unsere Reinheitsphilosophie Heading Unsere Reinheitsphilosophie All Natur…" at bounding box center [850, 329] width 1422 height 344
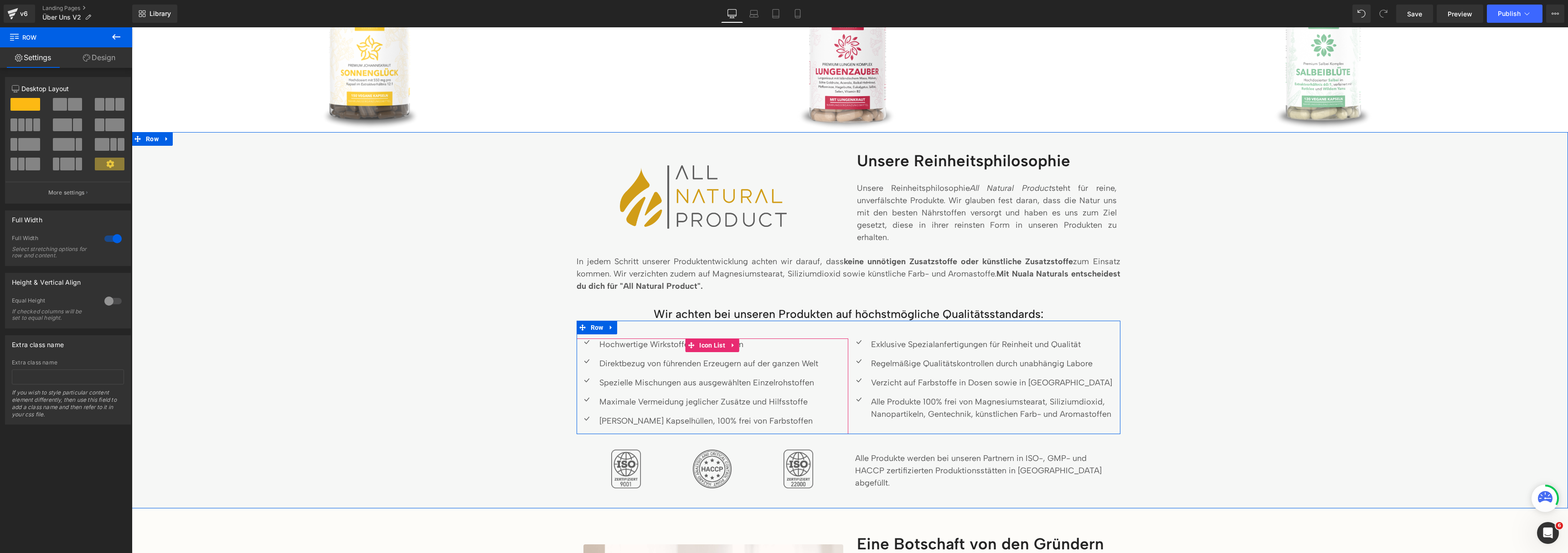
scroll to position [741, 0]
click at [665, 345] on p "Hochwertige Wirkstoffe in reiner Form" at bounding box center [709, 343] width 219 height 12
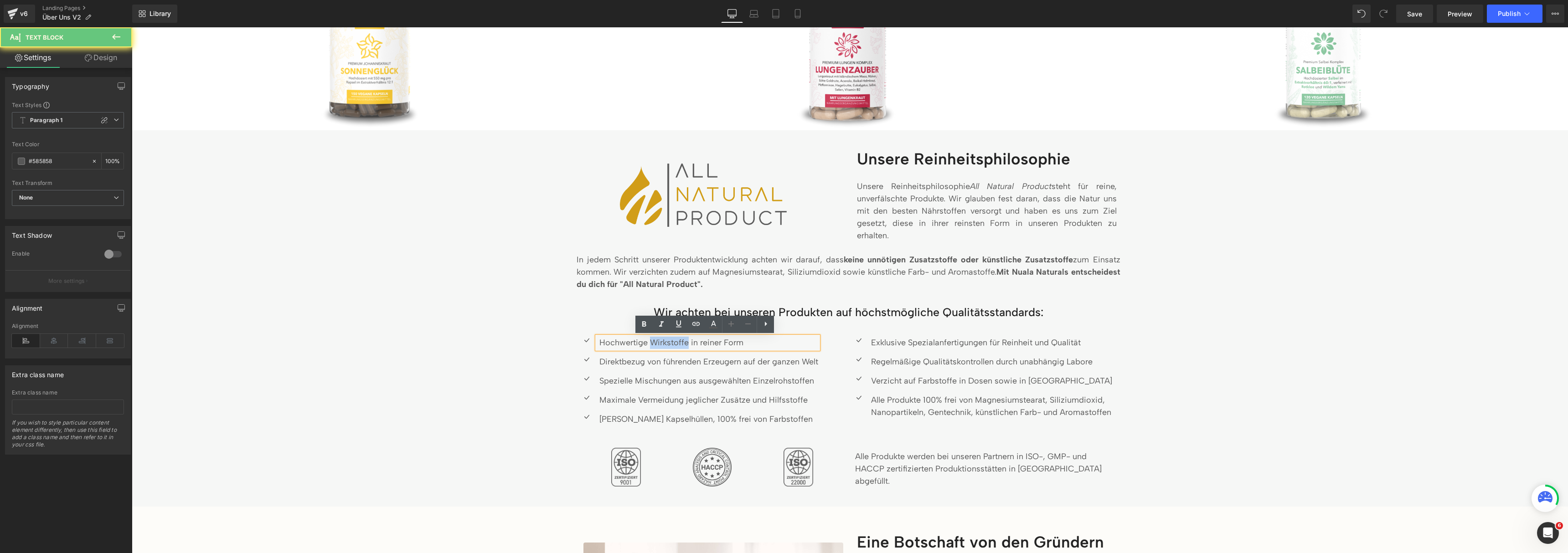
click at [665, 345] on p "Hochwertige Wirkstoffe in reiner Form" at bounding box center [709, 343] width 219 height 12
drag, startPoint x: 696, startPoint y: 344, endPoint x: 758, endPoint y: 342, distance: 62.0
click at [758, 342] on p "Hochwertige Inhaltsstoffe in reiner Form" at bounding box center [709, 343] width 219 height 12
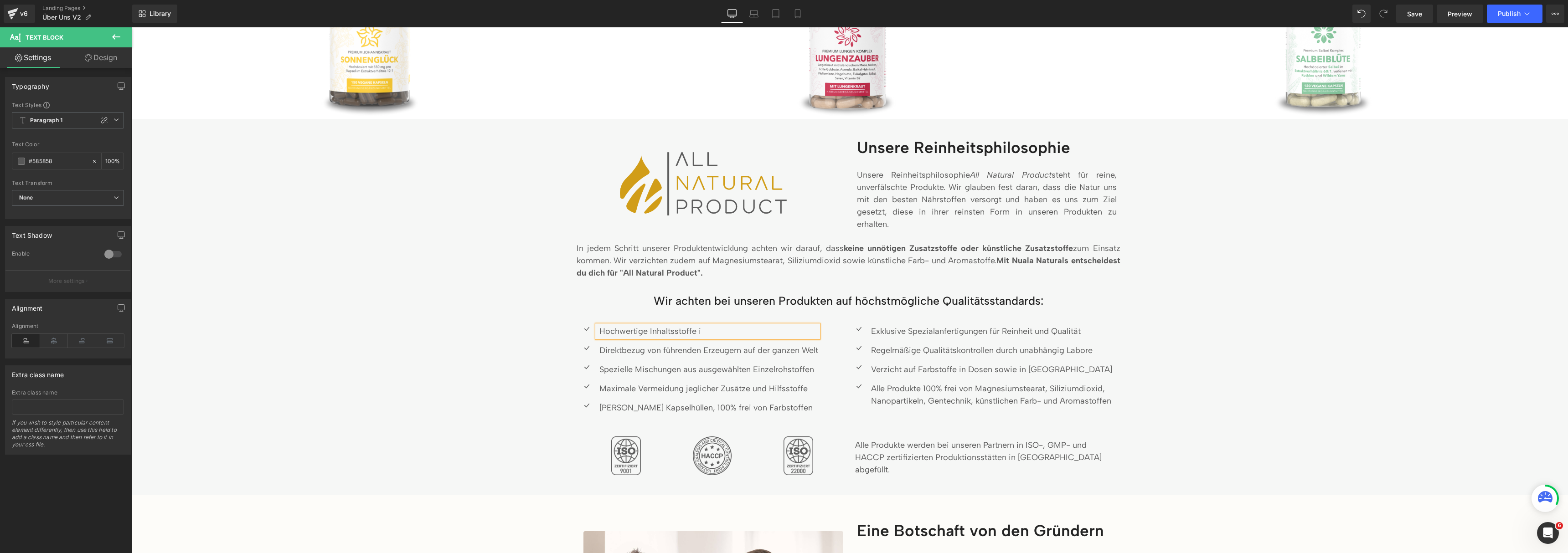
scroll to position [754, 0]
click at [1006, 462] on p "Alle Produkte werden bei unseren Partnern in ISO-, GMP- und HACCP zertifizierte…" at bounding box center [984, 456] width 259 height 37
drag, startPoint x: 1061, startPoint y: 461, endPoint x: 1003, endPoint y: 461, distance: 58.0
click at [1003, 461] on p "Alle Produkte werden bei unseren Partnern in ISO-, GMP- und HACCP zertifizierte…" at bounding box center [984, 456] width 259 height 37
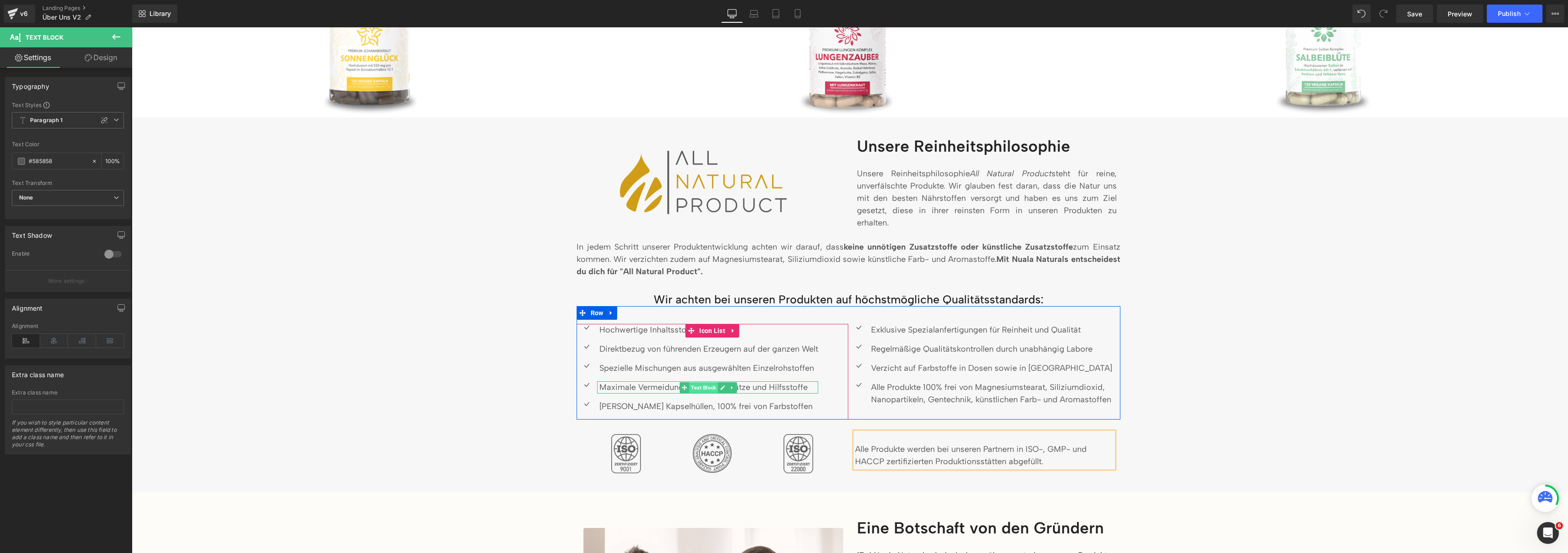
click at [693, 391] on span "Text Block" at bounding box center [703, 388] width 29 height 11
click at [704, 333] on span "Icon List" at bounding box center [712, 331] width 30 height 13
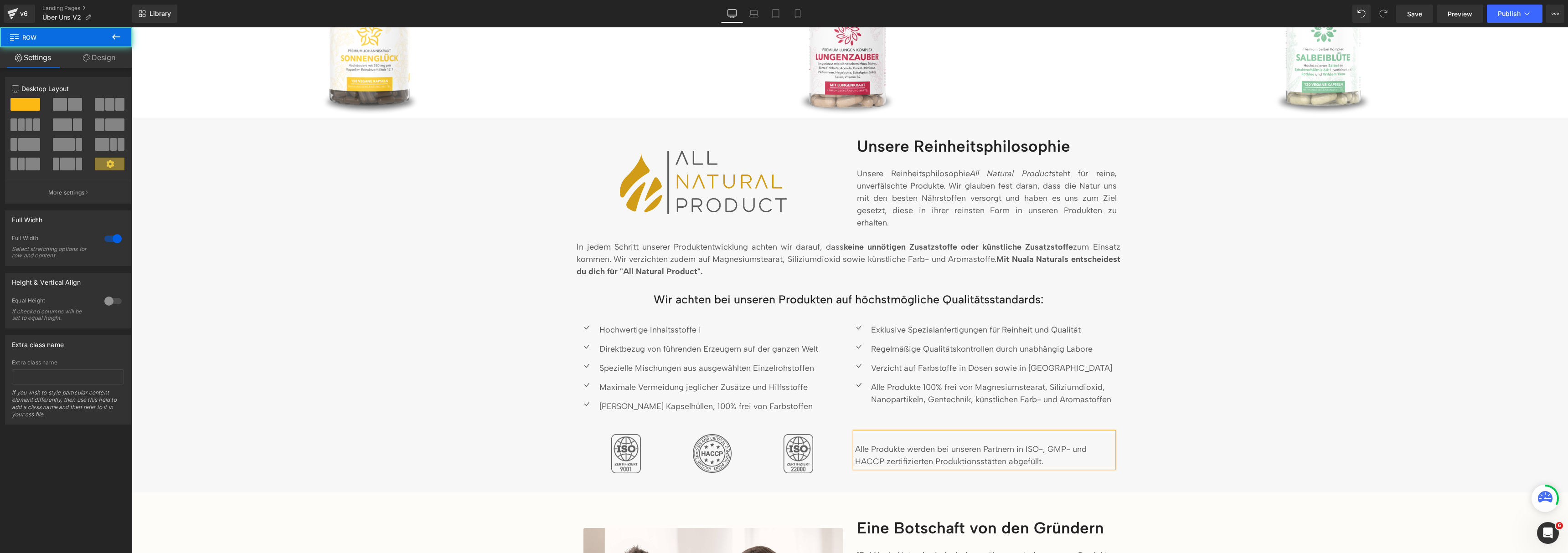
click at [1229, 330] on div "Image Unsere Reinheitsphilosophie Heading Unsere Reinheitsphilosophie All Natur…" at bounding box center [850, 307] width 1422 height 342
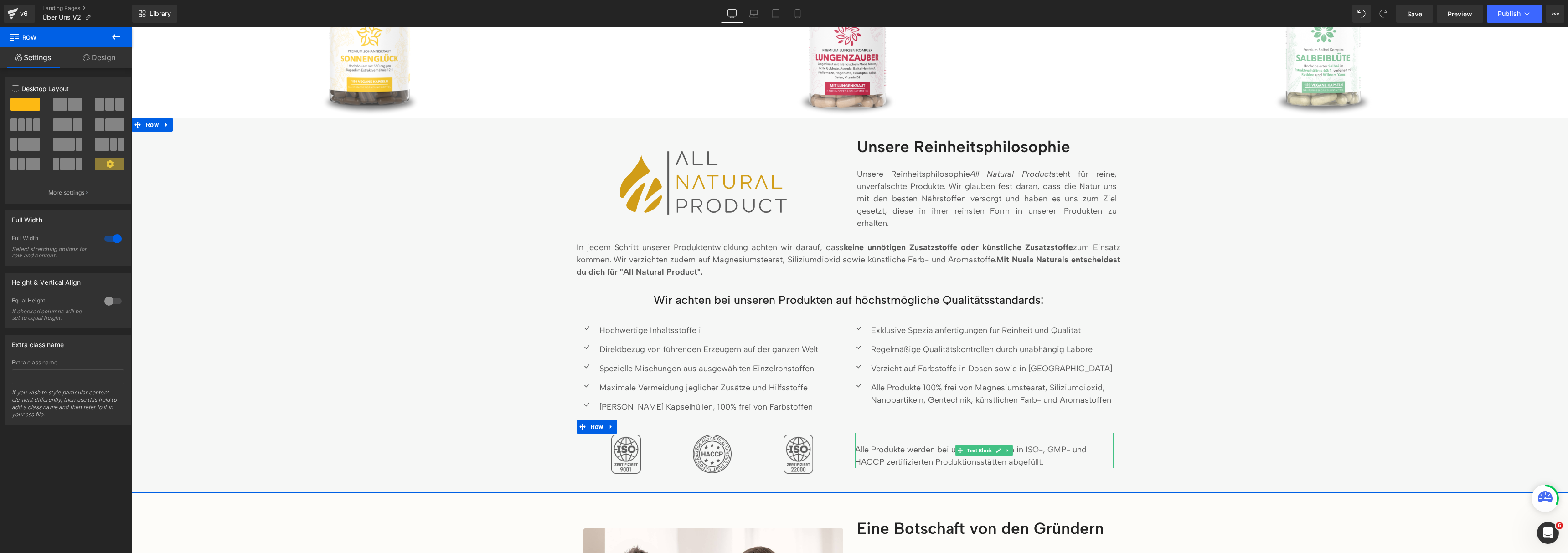
scroll to position [752, 0]
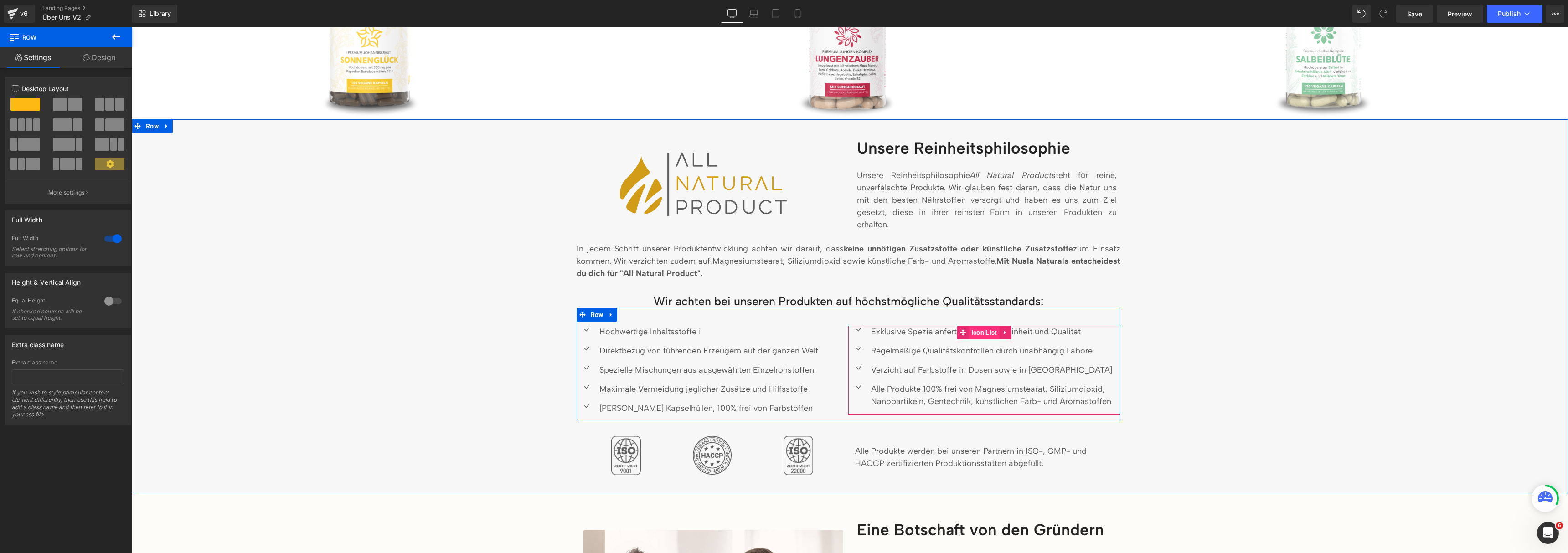
click at [976, 330] on span "Icon List" at bounding box center [984, 332] width 30 height 13
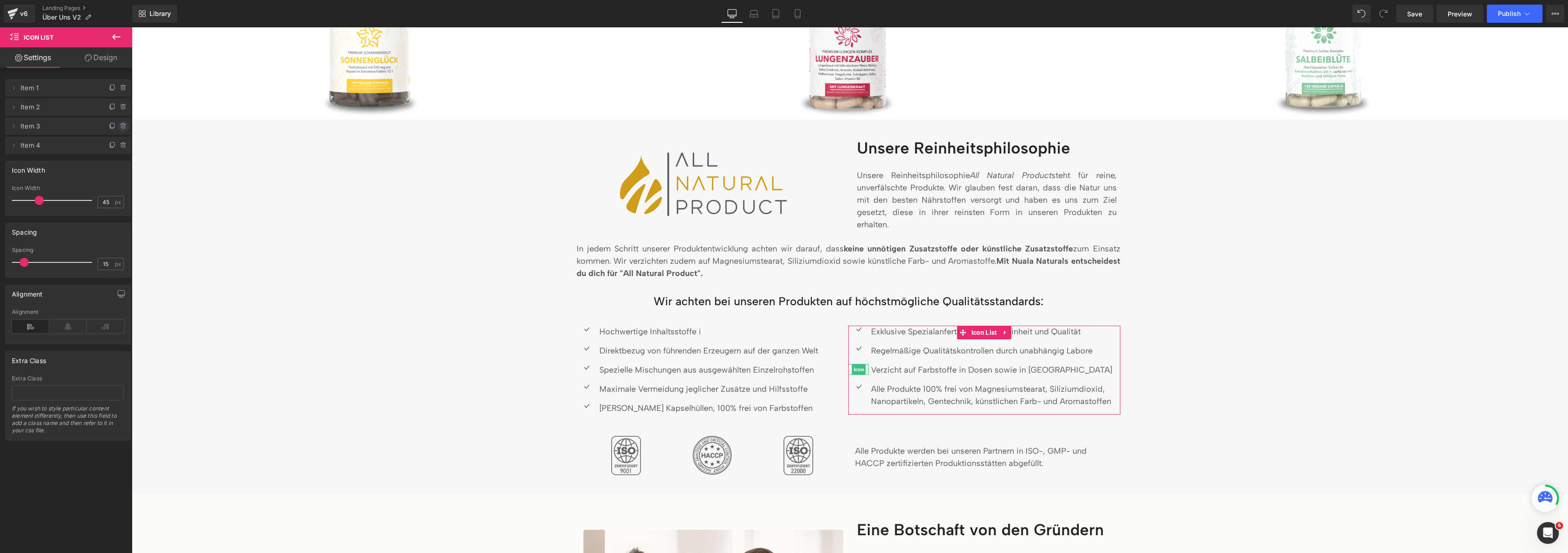
click at [123, 128] on icon at bounding box center [124, 126] width 7 height 7
click at [123, 128] on button "Delete" at bounding box center [113, 126] width 29 height 12
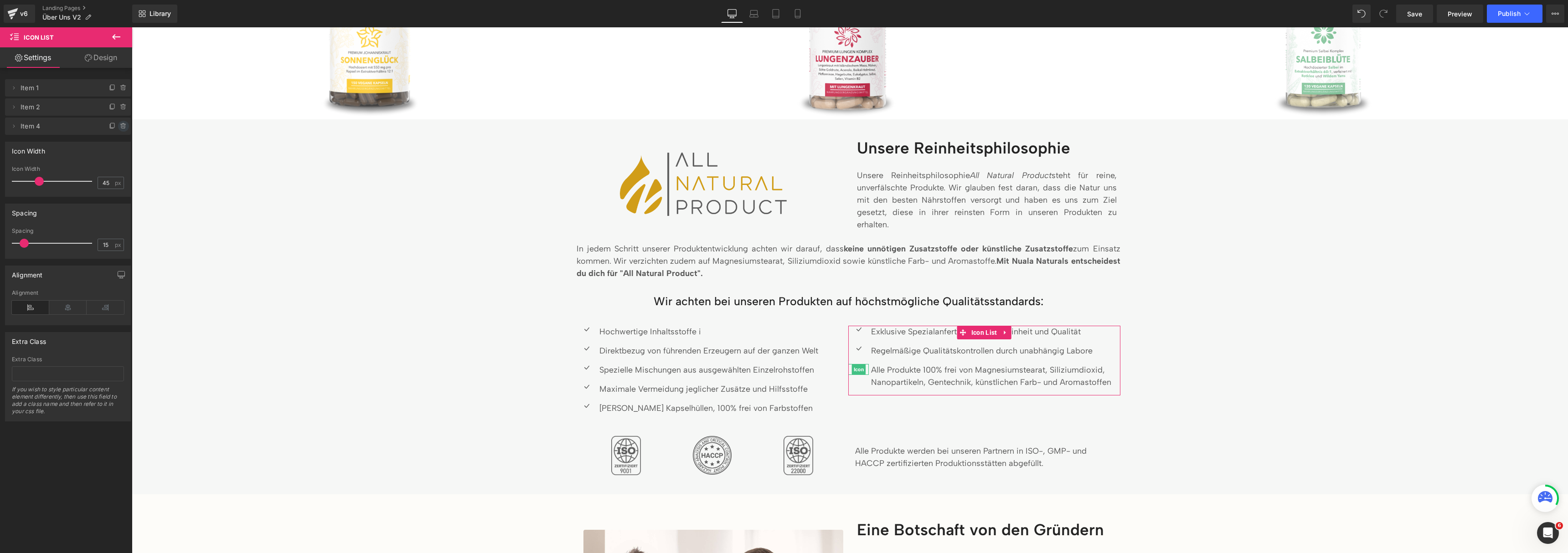
click at [121, 127] on icon at bounding box center [123, 126] width 4 height 4
click at [121, 127] on button "Delete" at bounding box center [113, 126] width 29 height 12
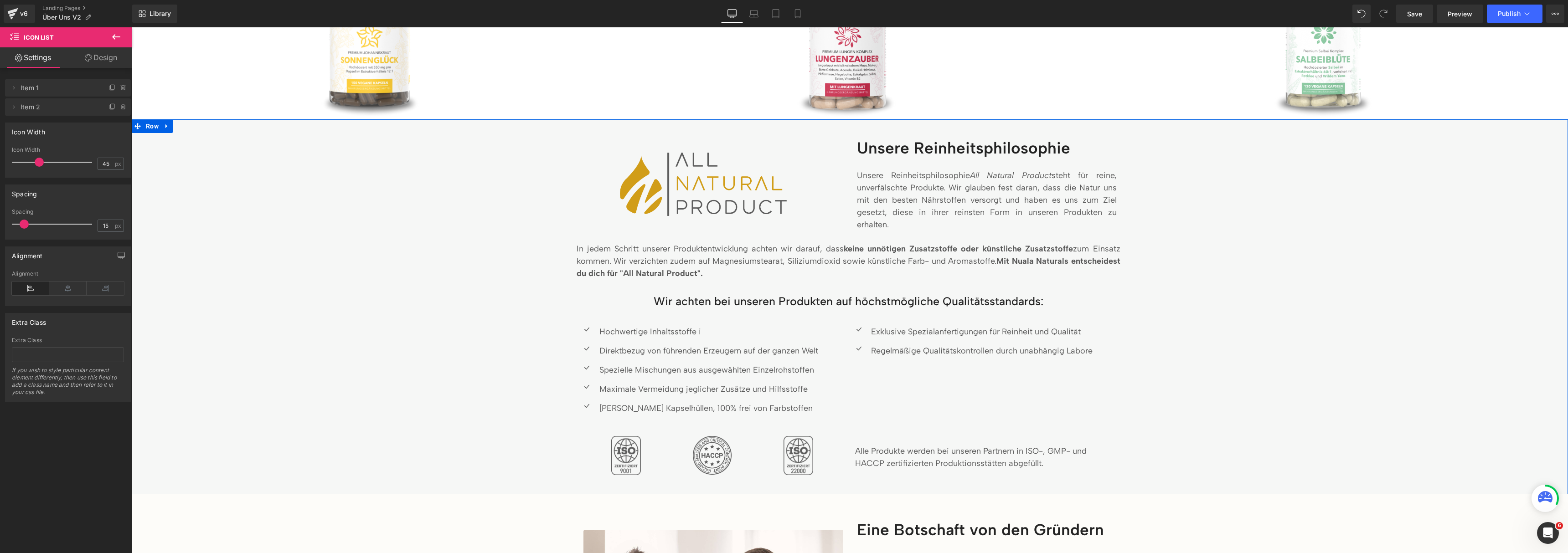
click at [1410, 318] on div "Image Unsere Reinheitsphilosophie Heading Unsere Reinheitsphilosophie All Natur…" at bounding box center [850, 309] width 1422 height 342
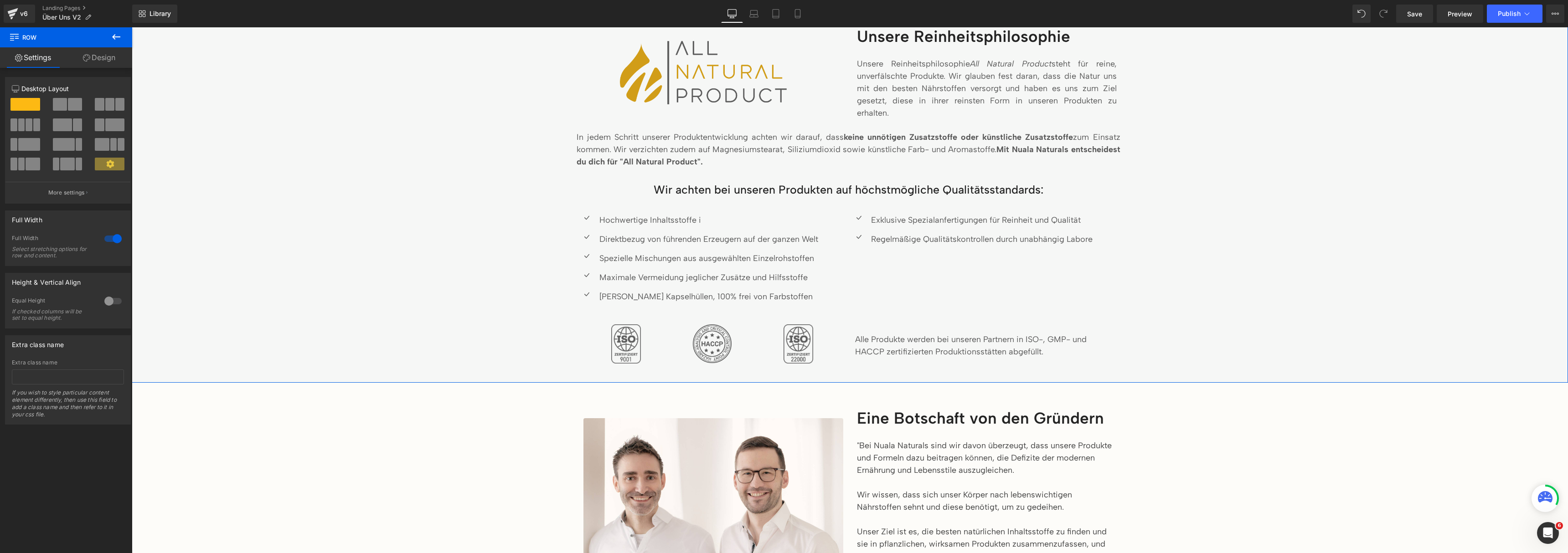
scroll to position [866, 0]
click at [675, 327] on div at bounding box center [712, 342] width 86 height 39
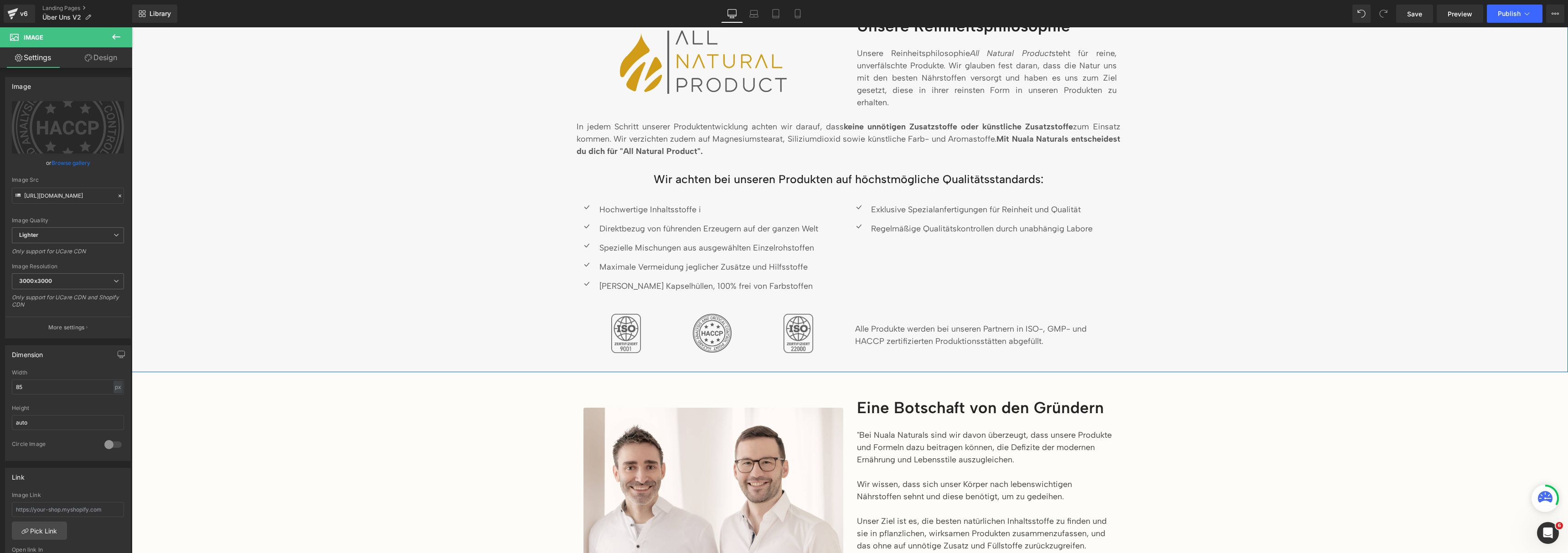
scroll to position [1069, 0]
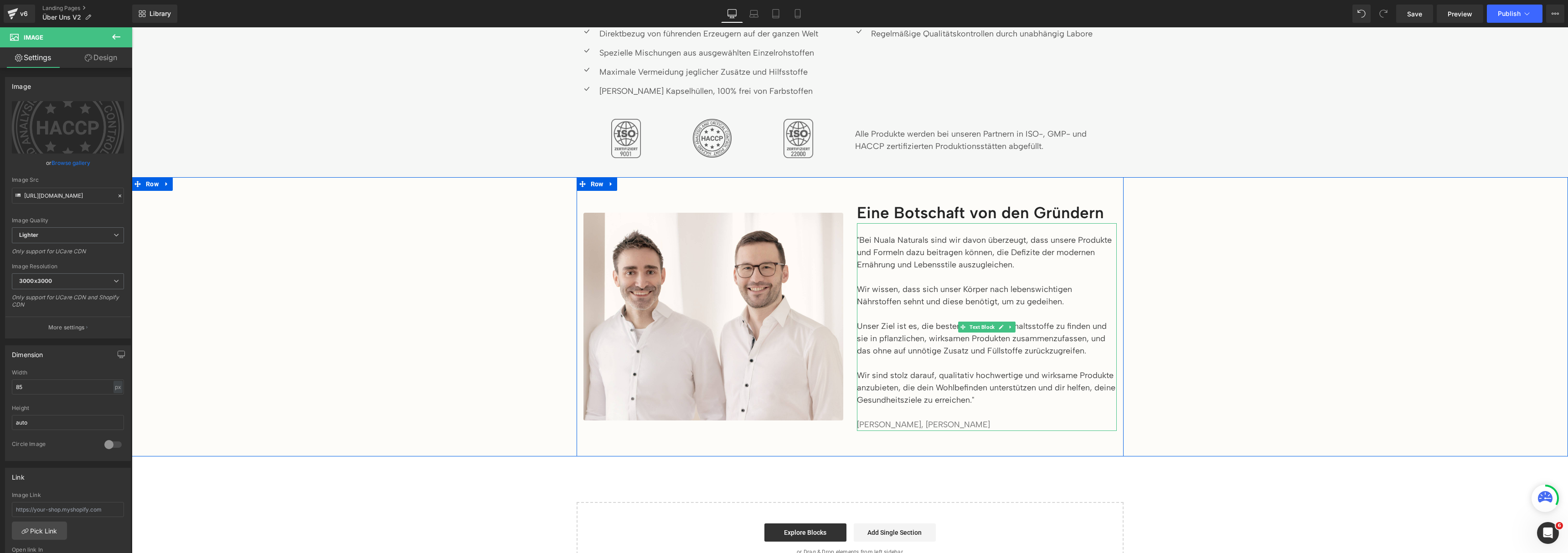
click at [936, 339] on p "Unser Ziel ist es, die besten natürlichen Inhaltsstoffe zu finden und sie in pf…" at bounding box center [987, 338] width 260 height 37
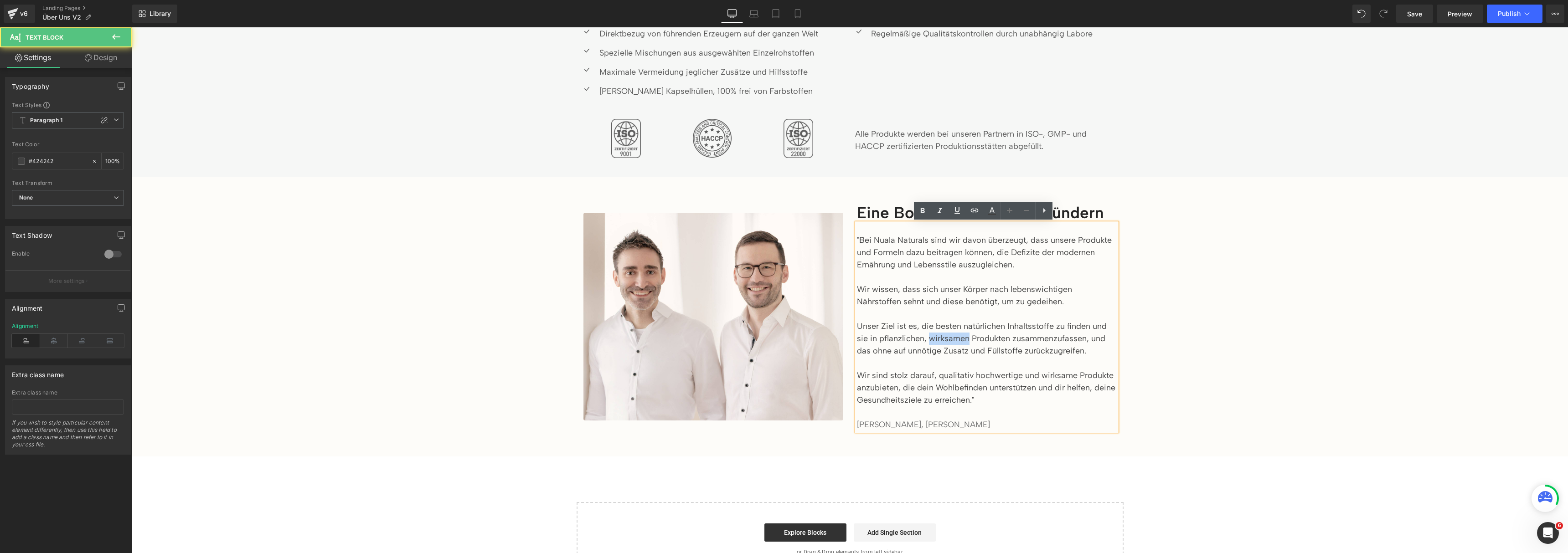
click at [936, 339] on p "Unser Ziel ist es, die besten natürlichen Inhaltsstoffe zu finden und sie in pf…" at bounding box center [987, 338] width 260 height 37
click at [1307, 330] on div "Image Eine Botschaft von den Gründern Heading "Bei Nuala Naturals sind wir davo…" at bounding box center [850, 317] width 1437 height 280
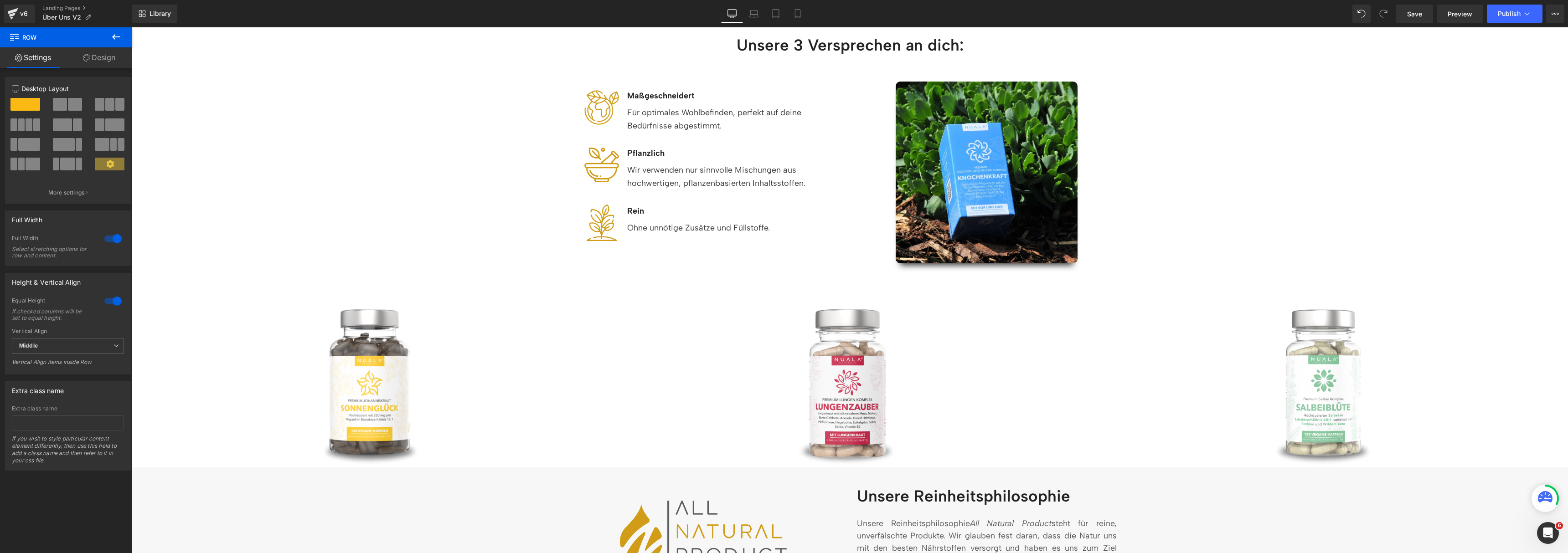
scroll to position [0, 0]
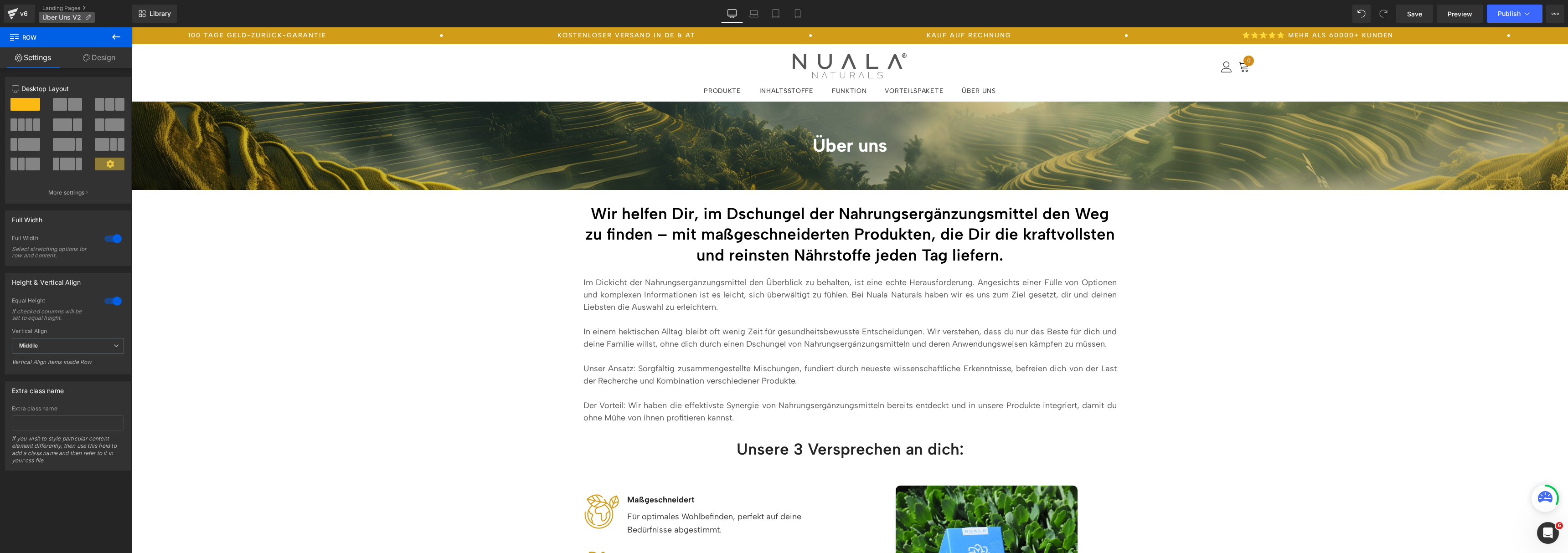
click at [79, 13] on span "Über Uns V2" at bounding box center [62, 17] width 39 height 7
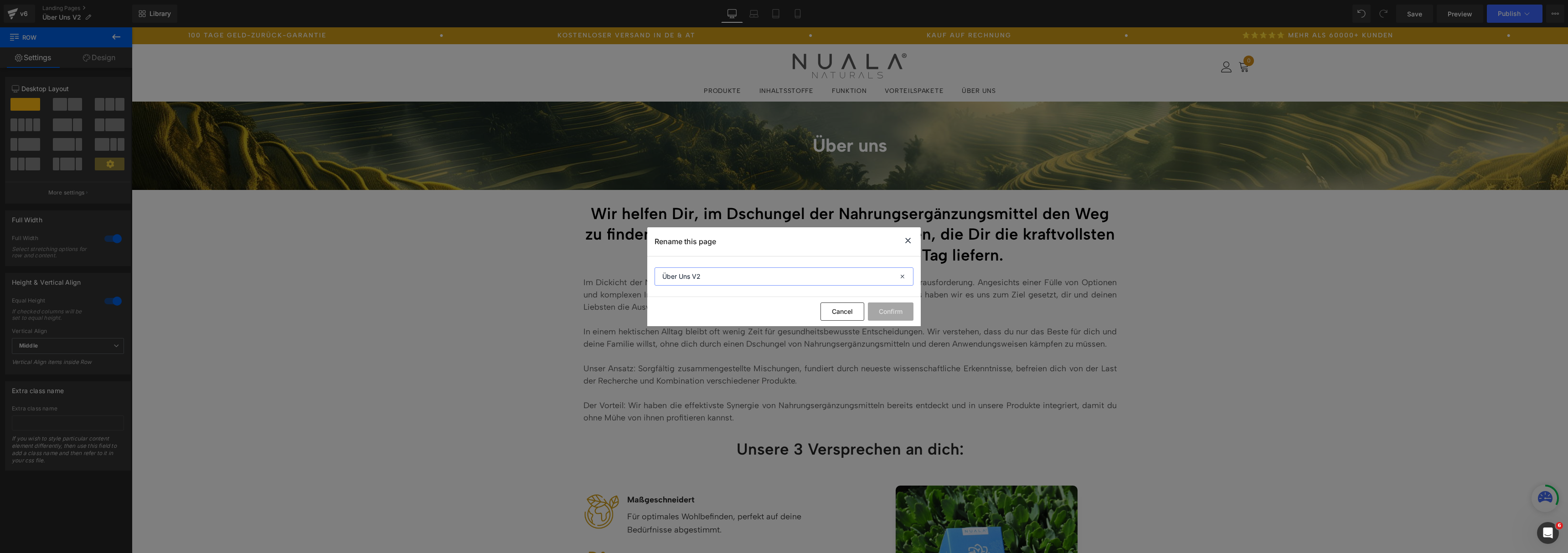
click at [826, 279] on input "Über Uns V2" at bounding box center [783, 277] width 259 height 18
type input "Über Uns"
click at [898, 308] on button "Confirm" at bounding box center [891, 311] width 46 height 18
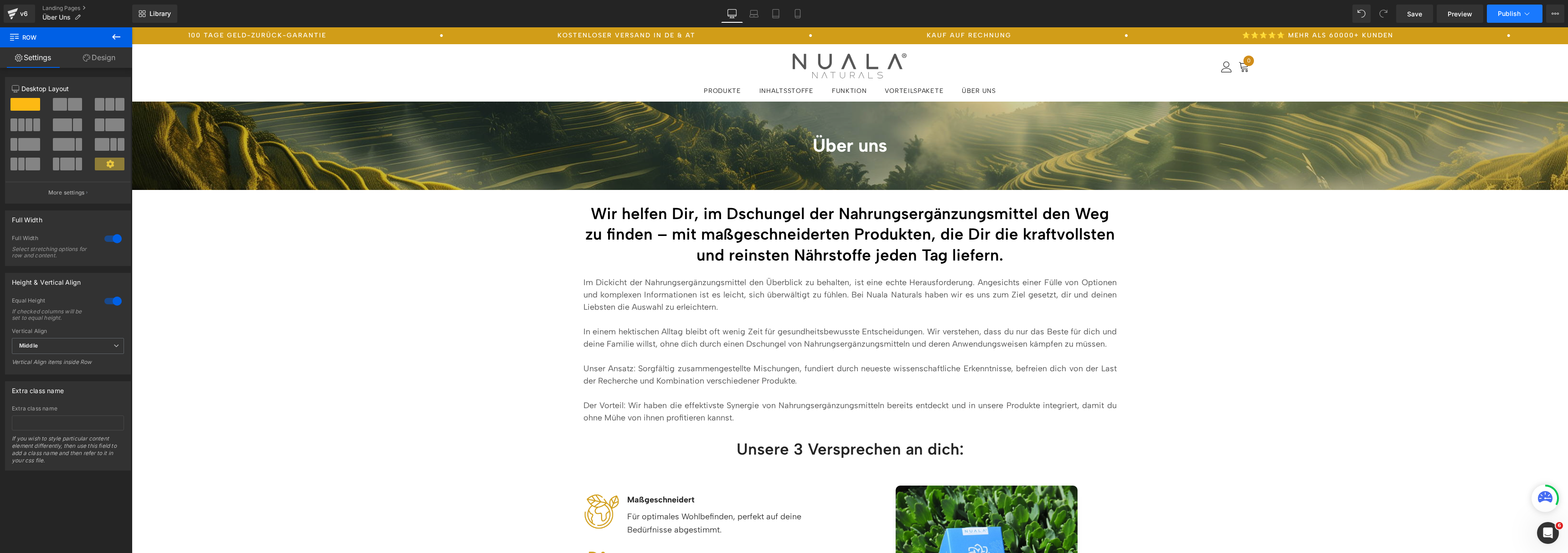
click at [1501, 15] on span "Publish" at bounding box center [1509, 13] width 23 height 7
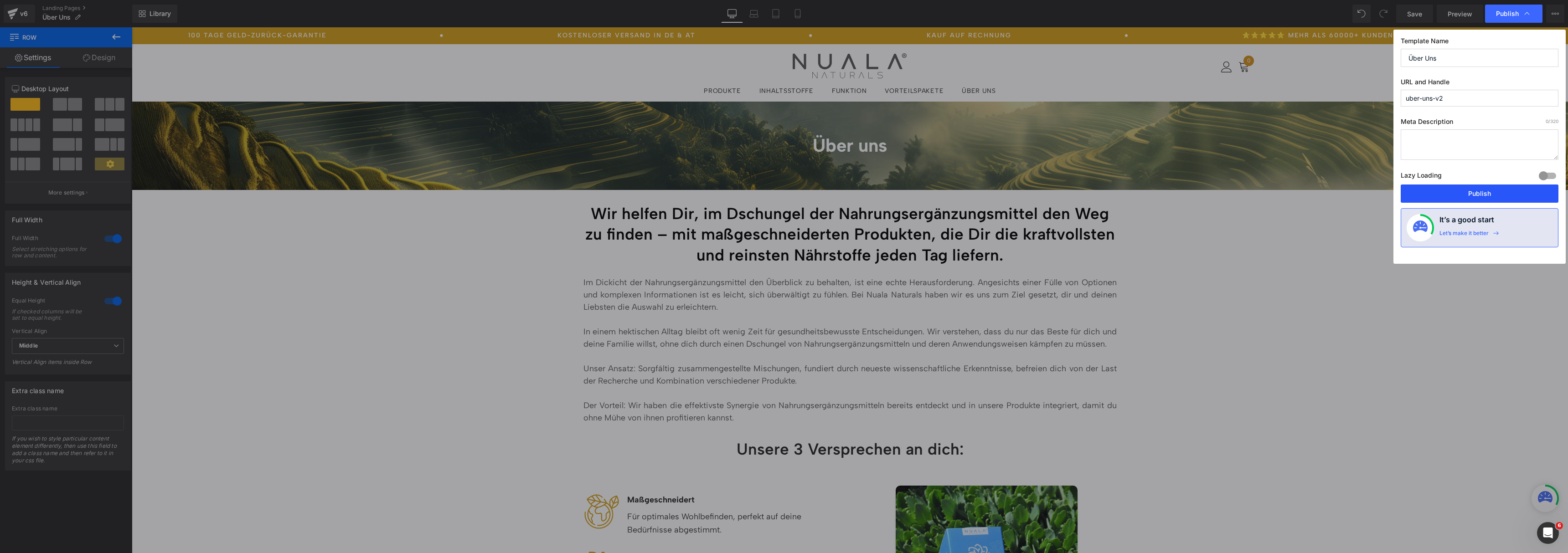
click at [1451, 193] on button "Publish" at bounding box center [1479, 193] width 158 height 18
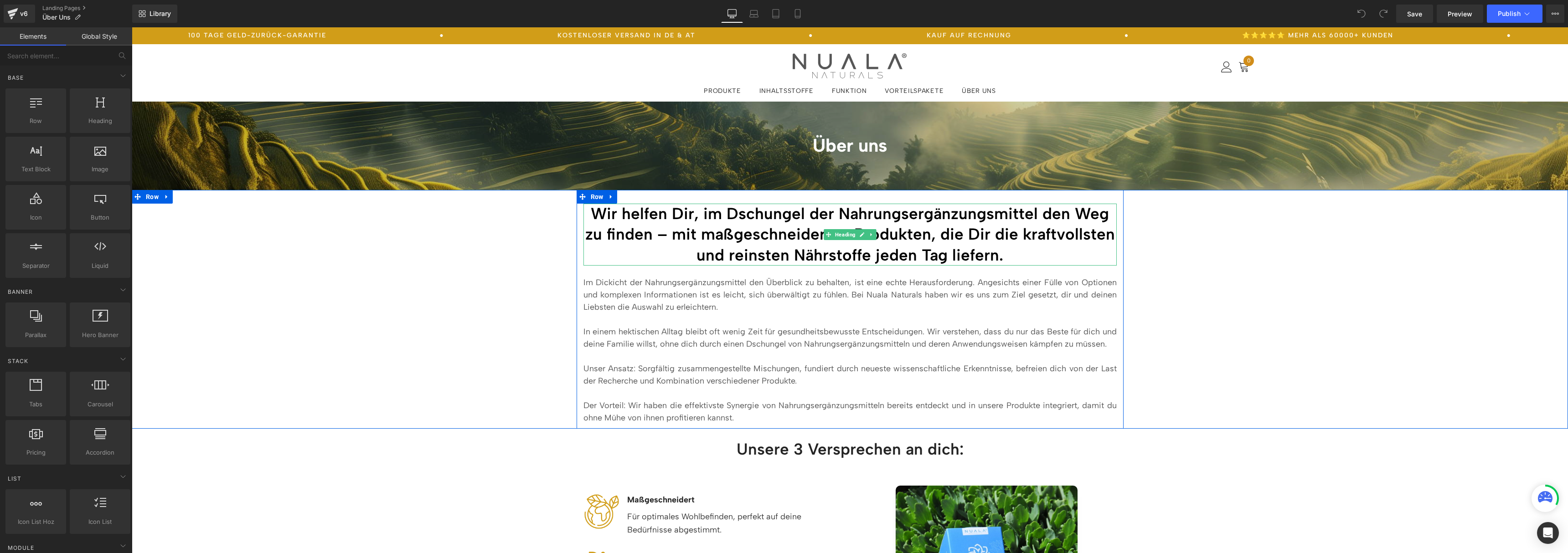
click at [824, 259] on h2 "Wir helfen Dir, im Dschungel der Nahrungsergänzungsmittel den Weg zu finden – m…" at bounding box center [850, 235] width 533 height 63
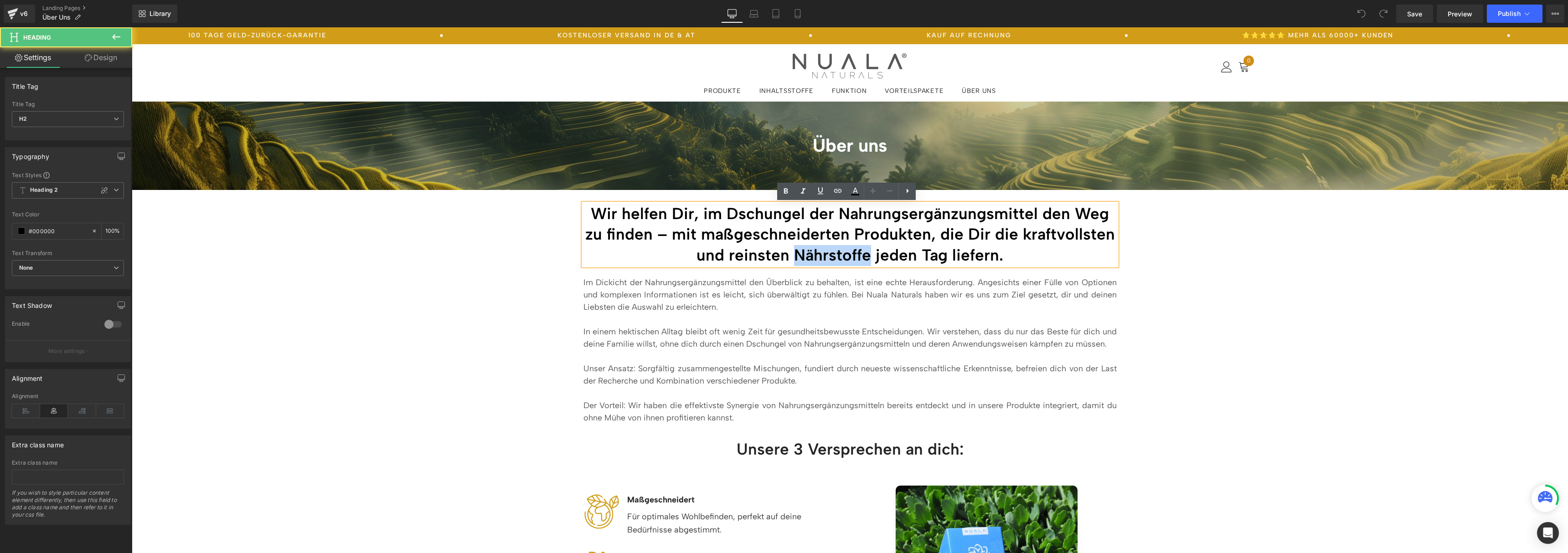
click at [824, 259] on h2 "Wir helfen Dir, im Dschungel der Nahrungsergänzungsmittel den Weg zu finden – m…" at bounding box center [850, 235] width 533 height 63
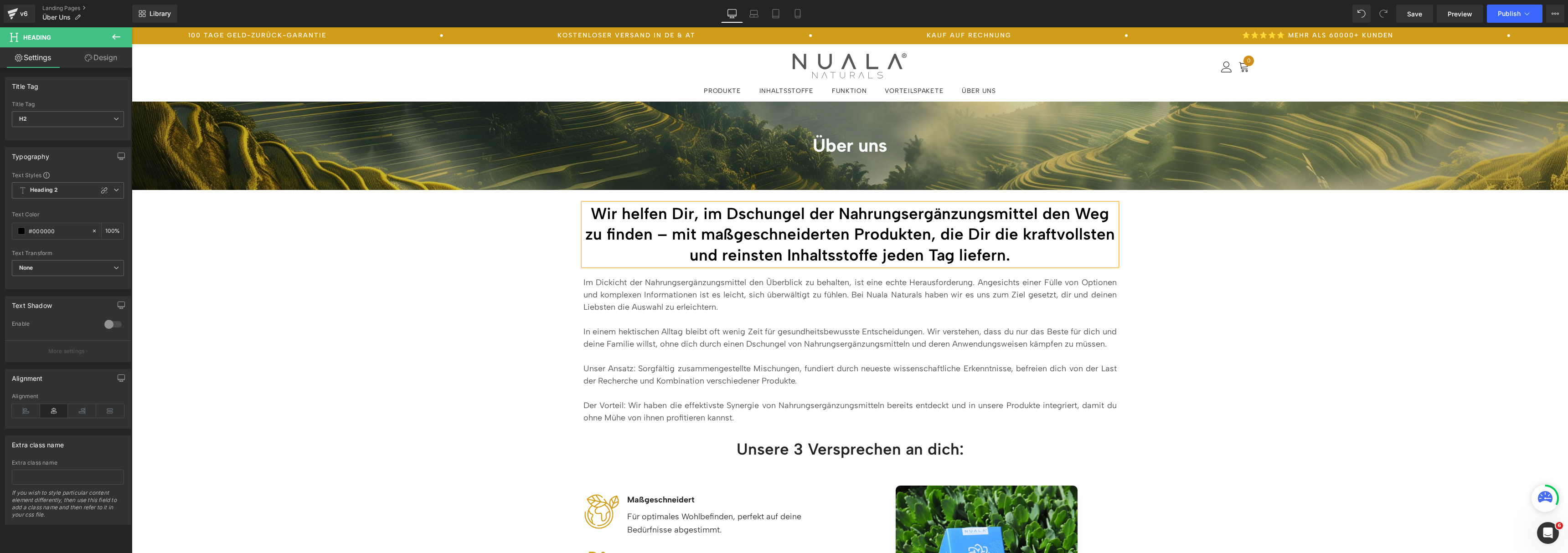
click at [1403, 347] on div "Wir helfen Dir, im Dschungel der Nahrungsergänzungsmittel den Weg zu finden – m…" at bounding box center [850, 309] width 1437 height 239
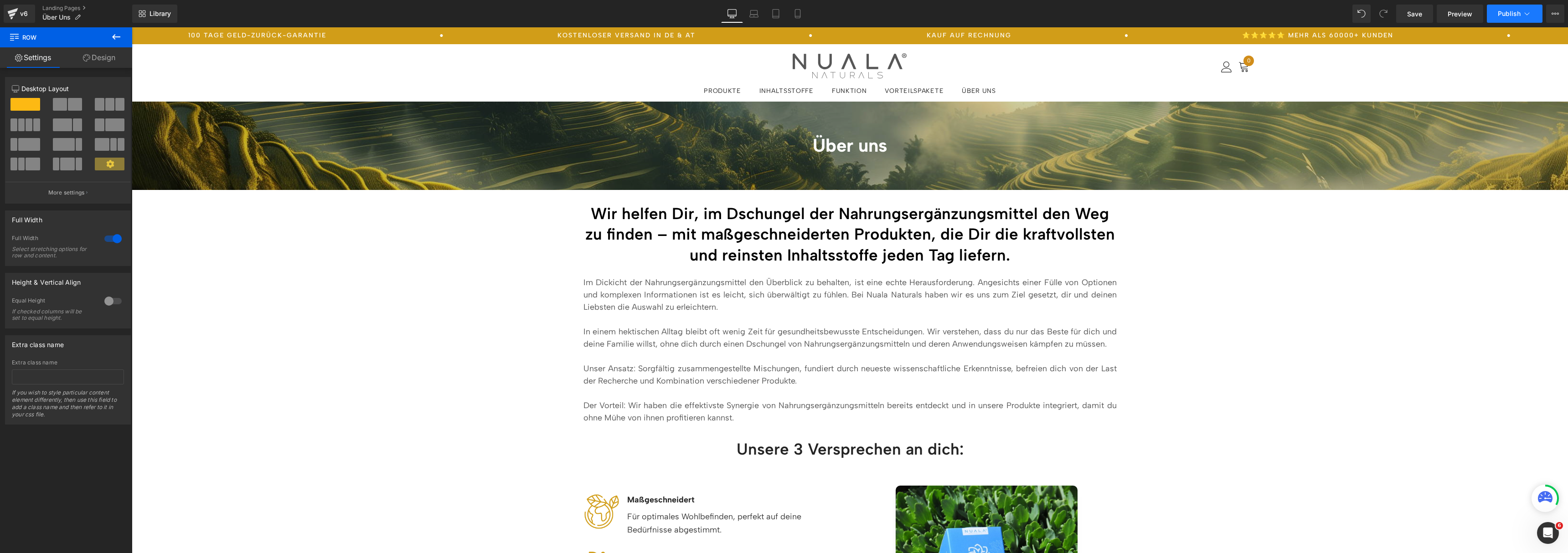
click at [1512, 15] on span "Publish" at bounding box center [1509, 13] width 23 height 7
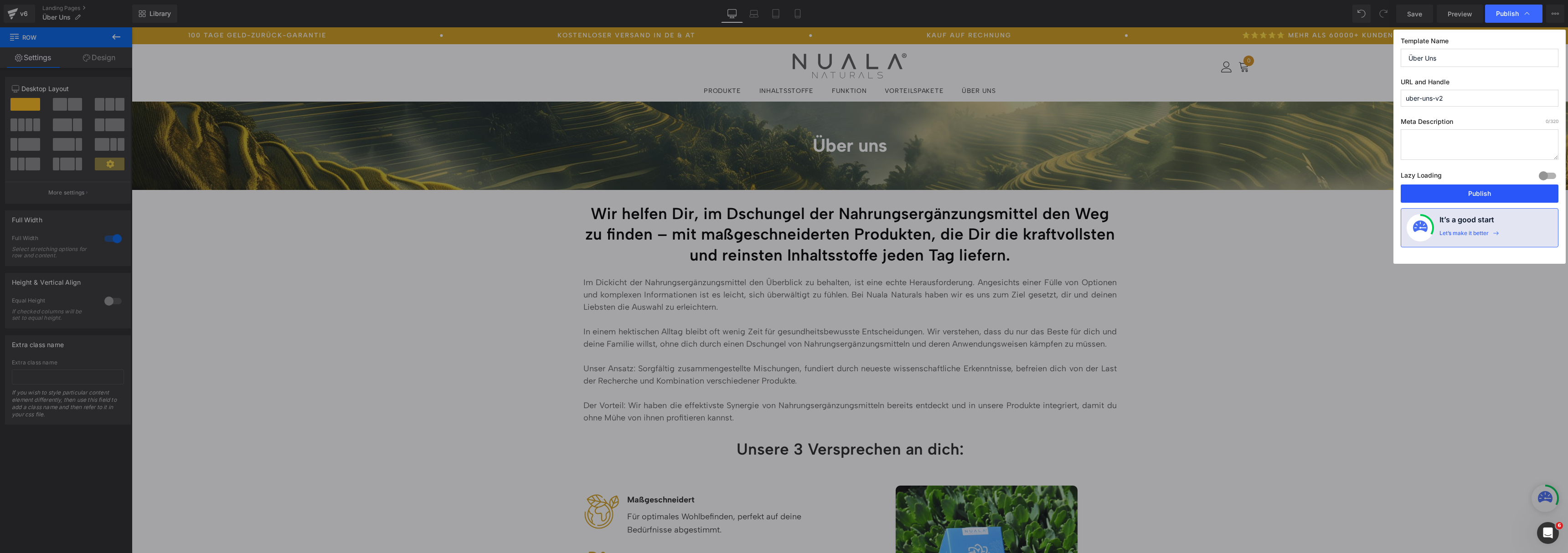
click at [1453, 198] on button "Publish" at bounding box center [1479, 193] width 158 height 18
